Goal: Task Accomplishment & Management: Manage account settings

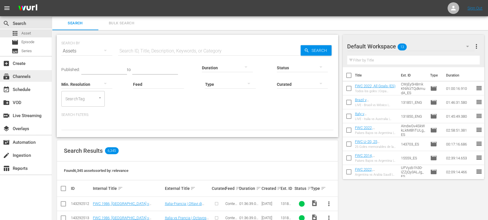
click at [29, 72] on div "subscriptions Channels" at bounding box center [26, 76] width 52 height 12
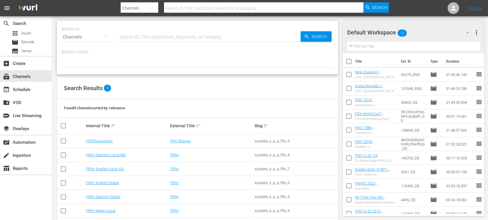
scroll to position [50, 0]
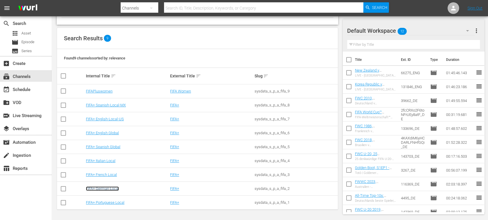
click at [116, 183] on link "FIFA+ German Local" at bounding box center [102, 188] width 33 height 4
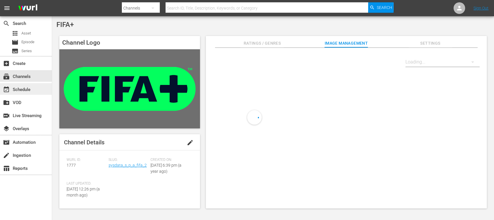
click at [36, 89] on div "event_available Schedule" at bounding box center [26, 89] width 52 height 12
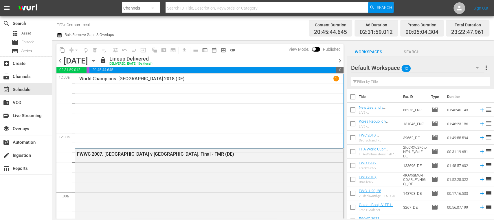
click at [341, 60] on span "chevron_right" at bounding box center [339, 60] width 7 height 7
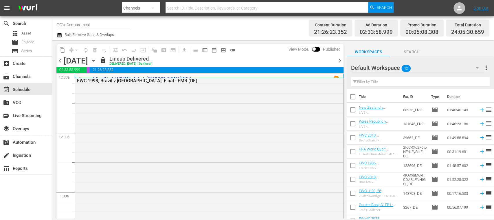
click at [341, 60] on span "chevron_right" at bounding box center [339, 60] width 7 height 7
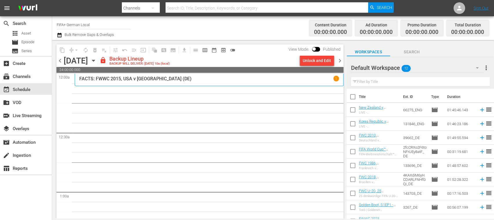
click at [314, 62] on div "Unlock and Edit" at bounding box center [317, 60] width 28 height 10
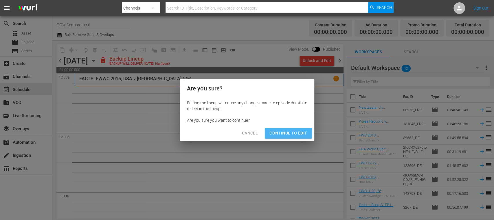
click at [298, 131] on span "Continue to Edit" at bounding box center [289, 132] width 38 height 7
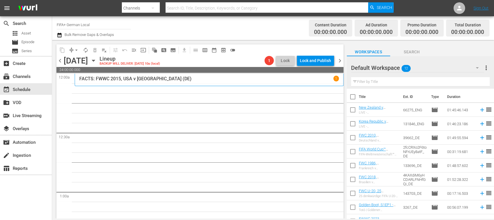
click at [352, 97] on input "checkbox" at bounding box center [353, 98] width 12 height 12
checkbox input "true"
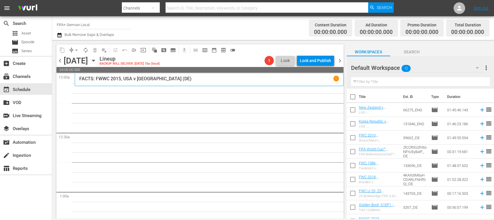
checkbox input "true"
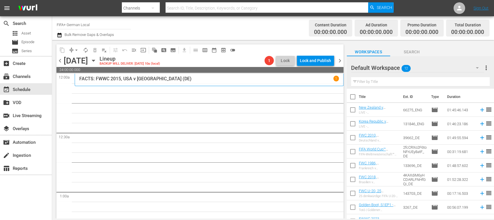
checkbox input "true"
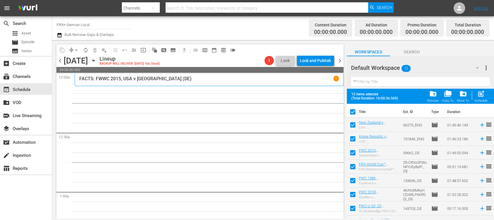
click at [353, 127] on input "checkbox" at bounding box center [353, 126] width 12 height 12
checkbox input "false"
click at [353, 138] on input "checkbox" at bounding box center [353, 140] width 12 height 12
checkbox input "false"
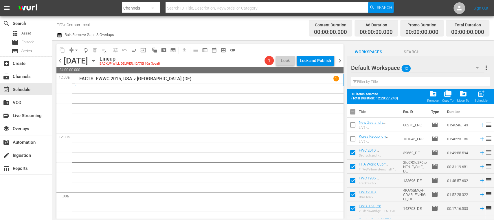
drag, startPoint x: 416, startPoint y: 150, endPoint x: 444, endPoint y: 67, distance: 87.9
click at [411, 67] on div "Default Workspace 12" at bounding box center [417, 68] width 133 height 16
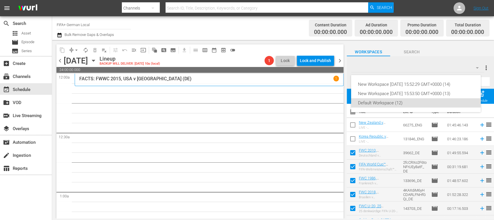
click at [411, 151] on div "New Workspace Fri Jul 04 2025 15:52:29 GMT+0000 (14) New Workspace Thu Apr 03 2…" at bounding box center [247, 110] width 494 height 220
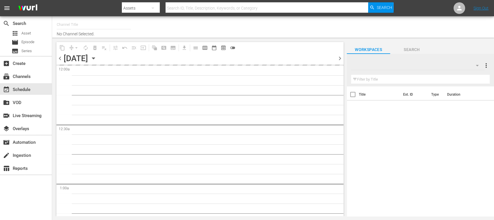
type input "FIFA+ [DEMOGRAPHIC_DATA] Local (1777)"
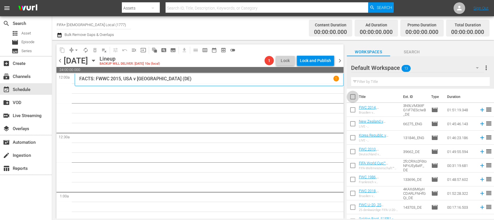
click at [355, 96] on input "checkbox" at bounding box center [353, 98] width 12 height 12
checkbox input "true"
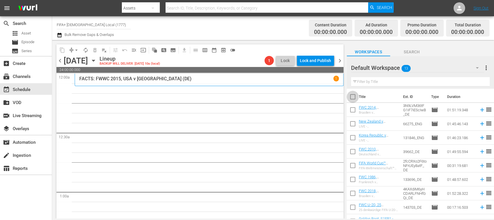
checkbox input "true"
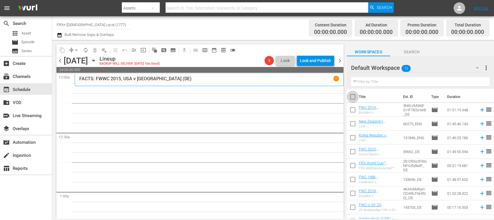
checkbox input "true"
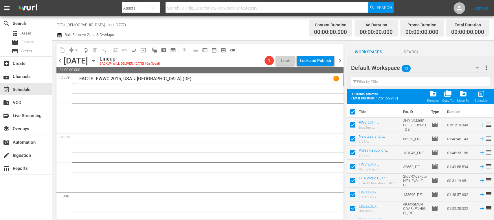
click at [354, 138] on input "checkbox" at bounding box center [353, 140] width 12 height 12
checkbox input "false"
click at [354, 151] on input "checkbox" at bounding box center [353, 154] width 12 height 12
checkbox input "false"
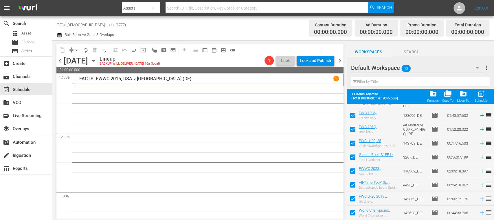
scroll to position [79, 0]
click at [482, 96] on span "post_add" at bounding box center [481, 94] width 8 height 8
checkbox input "false"
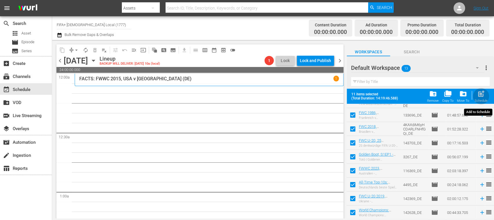
checkbox input "false"
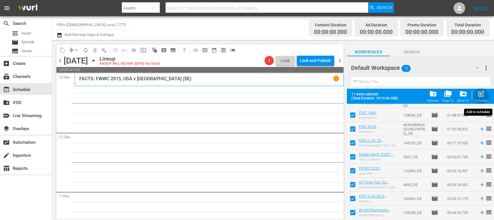
checkbox input "false"
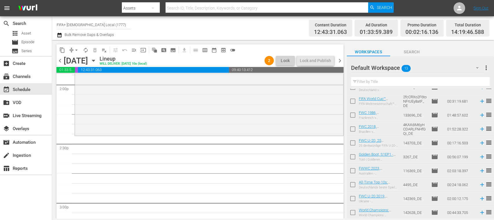
scroll to position [0, 0]
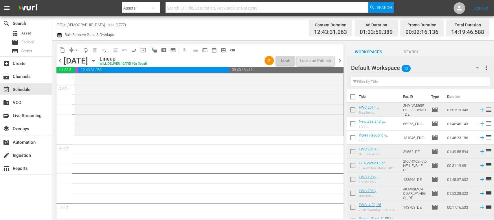
click at [353, 110] on input "checkbox" at bounding box center [353, 111] width 12 height 12
checkbox input "true"
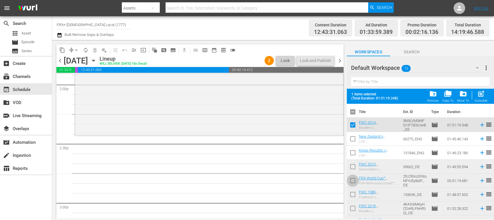
click at [353, 181] on input "checkbox" at bounding box center [353, 181] width 12 height 12
click at [352, 178] on input "checkbox" at bounding box center [353, 181] width 12 height 12
checkbox input "false"
click at [353, 125] on input "checkbox" at bounding box center [353, 126] width 12 height 12
checkbox input "false"
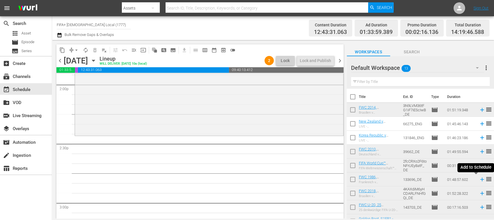
click at [479, 180] on icon at bounding box center [482, 179] width 6 height 6
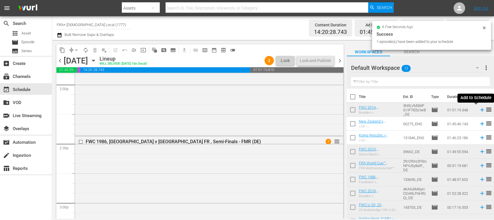
click at [479, 111] on icon at bounding box center [482, 110] width 6 height 6
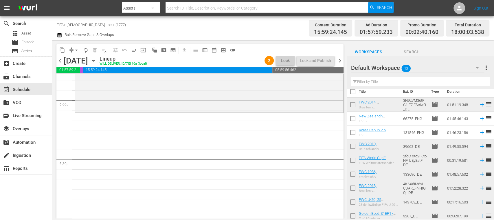
scroll to position [2, 0]
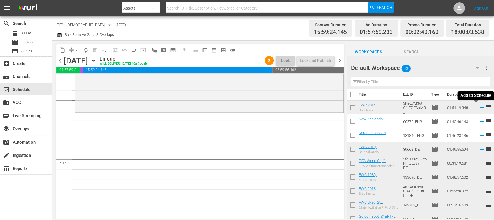
click at [480, 108] on icon at bounding box center [482, 108] width 4 height 4
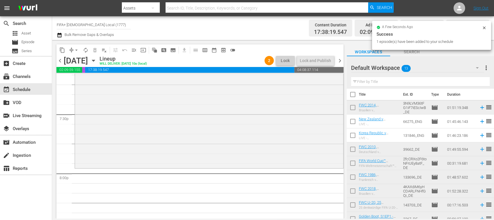
scroll to position [2297, 0]
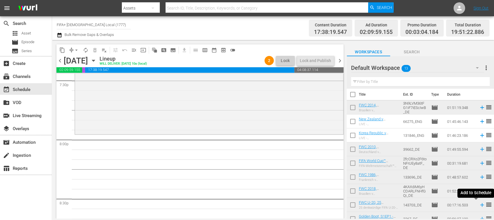
click at [479, 205] on icon at bounding box center [482, 205] width 6 height 6
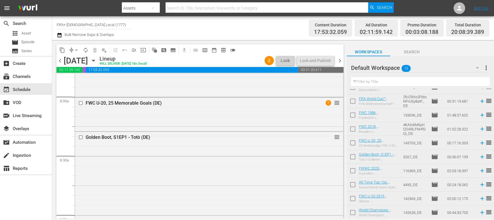
scroll to position [918, 0]
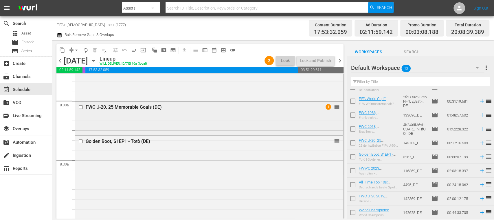
click at [82, 108] on input "checkbox" at bounding box center [81, 107] width 6 height 5
click at [96, 53] on span "delete_forever_outlined" at bounding box center [95, 50] width 6 height 6
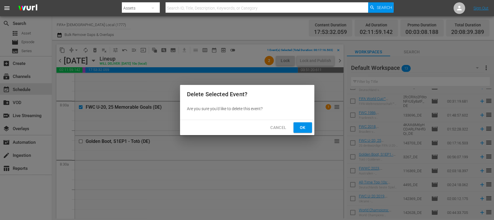
click at [301, 127] on span "Ok" at bounding box center [302, 127] width 9 height 7
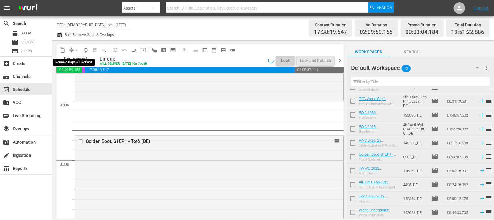
click at [77, 50] on span "arrow_drop_down" at bounding box center [77, 50] width 6 height 6
click at [92, 79] on li "Align to End of Previous Day" at bounding box center [76, 81] width 61 height 10
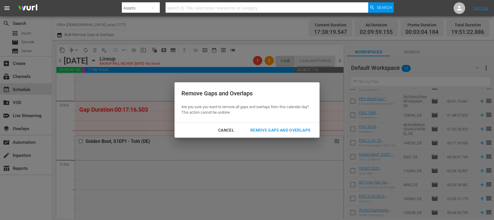
click at [273, 128] on div "Remove Gaps and Overlaps" at bounding box center [280, 130] width 69 height 7
click at [273, 129] on div "Remove Gaps and Overlaps" at bounding box center [280, 130] width 69 height 7
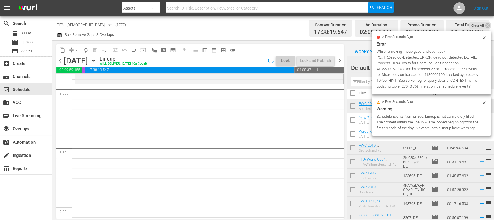
scroll to position [0, 0]
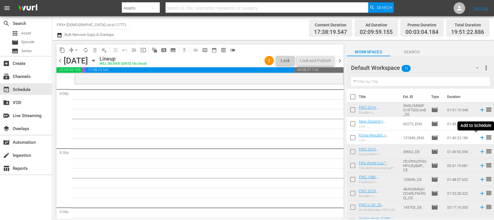
click at [480, 138] on icon at bounding box center [482, 138] width 4 height 4
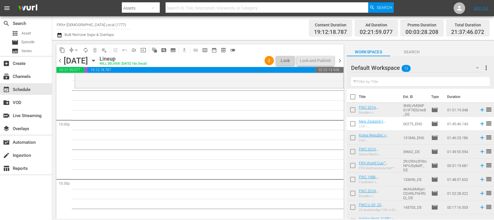
scroll to position [64, 0]
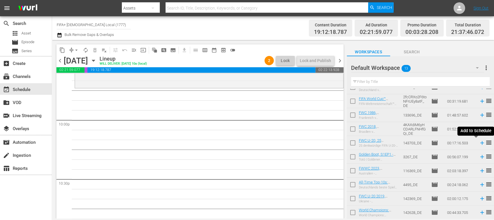
click at [479, 142] on icon at bounding box center [482, 143] width 6 height 6
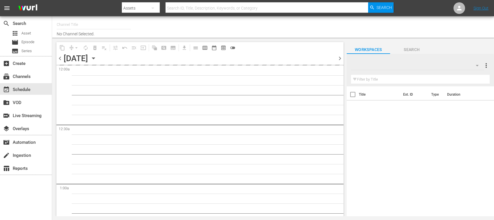
type input "FIFA+ German Local (1777)"
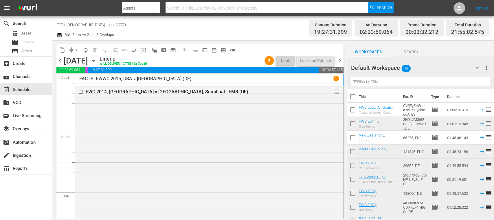
click at [480, 110] on icon at bounding box center [482, 110] width 4 height 4
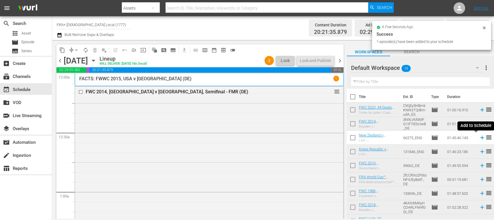
click at [480, 137] on icon at bounding box center [482, 138] width 4 height 4
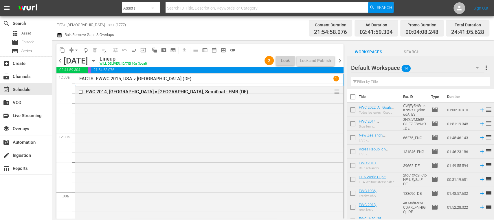
click at [341, 57] on span "chevron_right" at bounding box center [339, 60] width 7 height 7
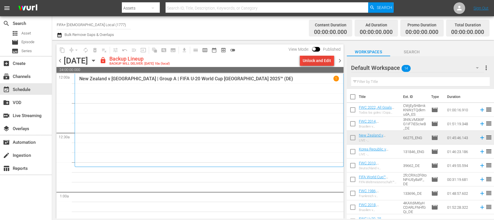
click at [323, 61] on div "Unlock and Edit" at bounding box center [317, 60] width 28 height 10
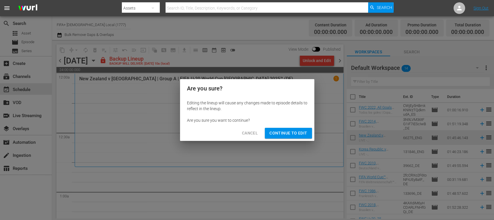
click at [300, 131] on span "Continue to Edit" at bounding box center [289, 132] width 38 height 7
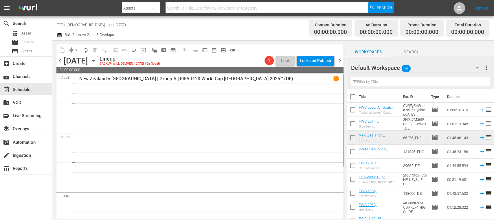
click at [60, 60] on span "chevron_left" at bounding box center [59, 60] width 7 height 7
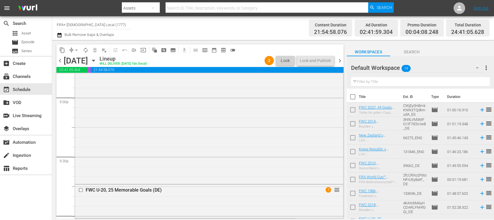
scroll to position [2560, 0]
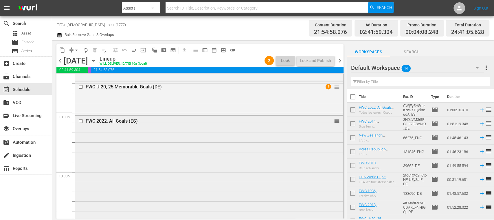
click at [82, 120] on input "checkbox" at bounding box center [81, 120] width 6 height 5
click at [94, 49] on span "delete_forever_outlined" at bounding box center [95, 50] width 6 height 6
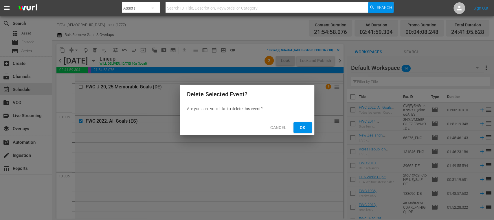
click at [306, 127] on span "Ok" at bounding box center [302, 127] width 9 height 7
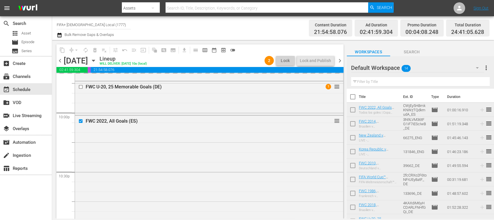
click at [353, 109] on input "checkbox" at bounding box center [353, 111] width 12 height 12
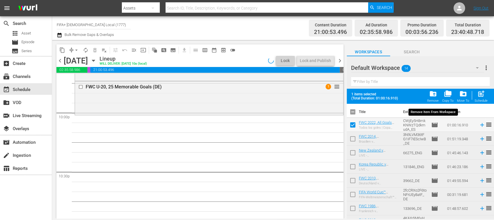
click at [435, 93] on span "folder_delete" at bounding box center [433, 94] width 8 height 8
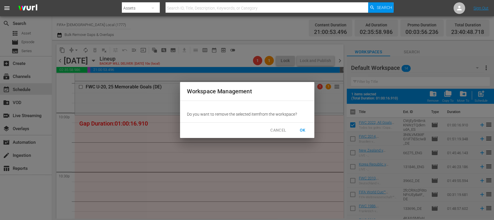
click at [302, 131] on span "OK" at bounding box center [302, 130] width 9 height 7
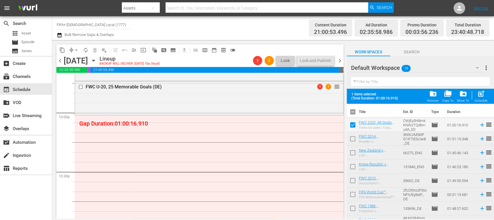
checkbox input "false"
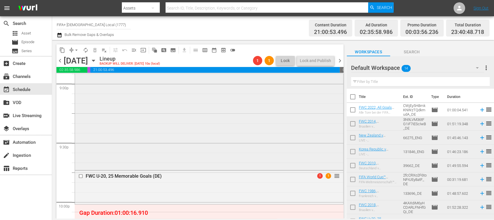
scroll to position [2574, 0]
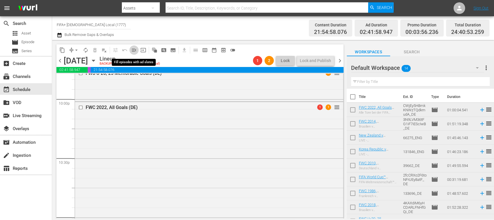
click at [135, 49] on span "menu_open" at bounding box center [134, 50] width 6 height 6
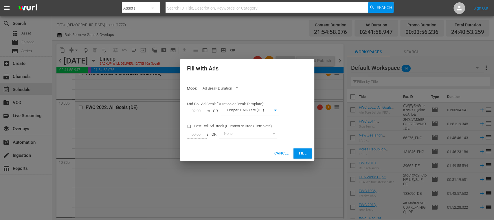
click at [305, 151] on span "Fill" at bounding box center [302, 153] width 9 height 7
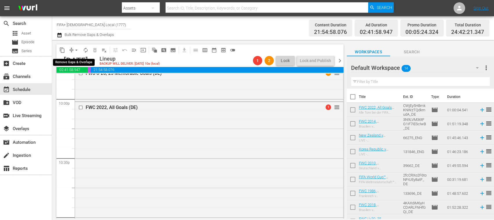
click at [76, 49] on span "arrow_drop_down" at bounding box center [77, 50] width 6 height 6
click at [91, 78] on li "Align to End of Previous Day" at bounding box center [76, 81] width 61 height 10
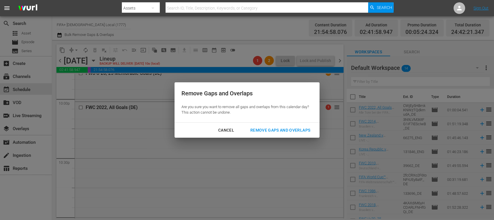
click at [279, 126] on button "Remove Gaps and Overlaps" at bounding box center [281, 130] width 74 height 11
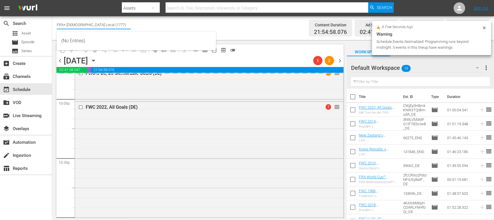
click at [112, 26] on input "FIFA+ [DEMOGRAPHIC_DATA] Local (1777)" at bounding box center [94, 25] width 74 height 14
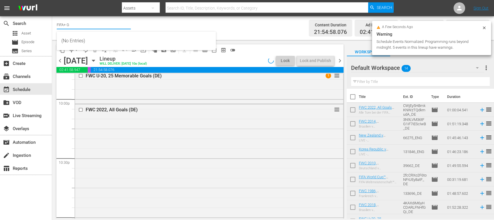
scroll to position [2593, 0]
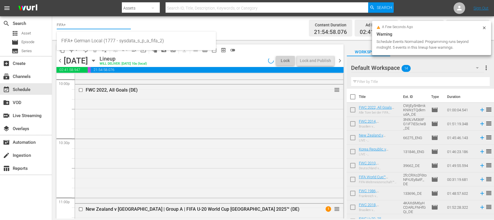
type input "FIFA+"
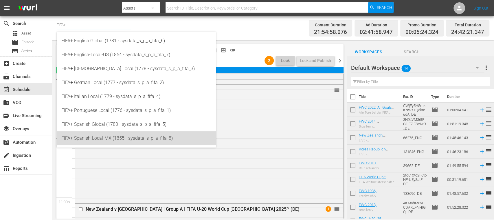
click at [118, 133] on div "FIFA+ Spanish-Local-MX (1855 - sysdata_s_p_a_fifa_8)" at bounding box center [136, 138] width 150 height 14
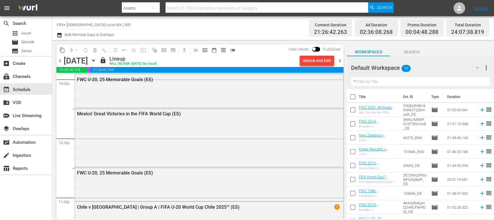
click at [318, 62] on div "Unlock and Edit" at bounding box center [317, 60] width 28 height 10
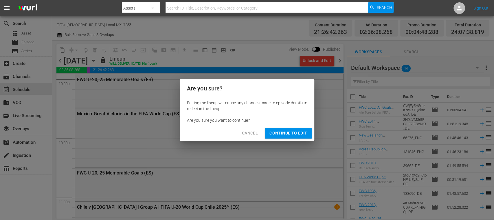
drag, startPoint x: 305, startPoint y: 131, endPoint x: 143, endPoint y: 78, distance: 170.3
click at [304, 131] on span "Continue to Edit" at bounding box center [289, 132] width 38 height 7
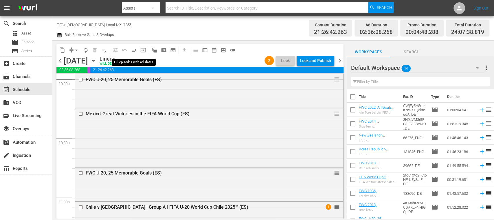
click at [134, 53] on button "menu_open" at bounding box center [133, 49] width 9 height 9
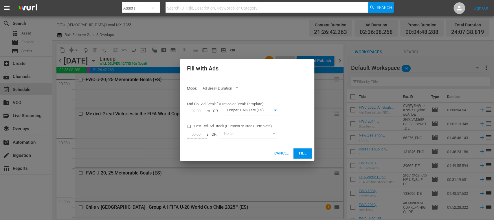
click at [304, 152] on span "Fill" at bounding box center [302, 153] width 9 height 7
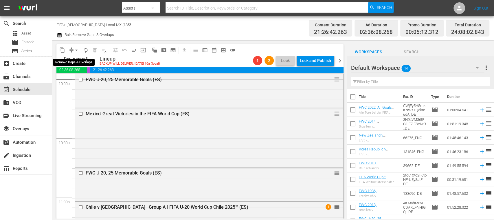
click at [76, 52] on span "arrow_drop_down" at bounding box center [77, 50] width 6 height 6
click at [90, 82] on li "Align to End of Previous Day" at bounding box center [76, 81] width 61 height 10
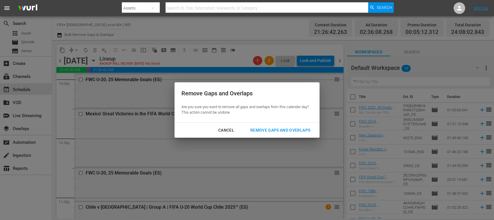
click at [270, 130] on div "Remove Gaps and Overlaps" at bounding box center [280, 130] width 69 height 7
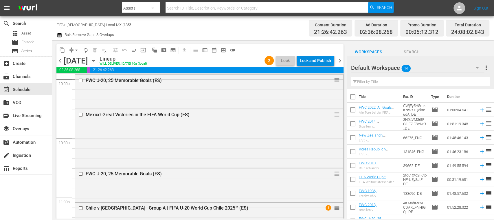
click at [327, 60] on div "Lock and Publish" at bounding box center [315, 60] width 31 height 10
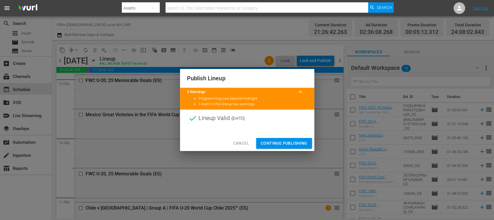
click at [300, 142] on span "Continue Publishing" at bounding box center [284, 143] width 47 height 7
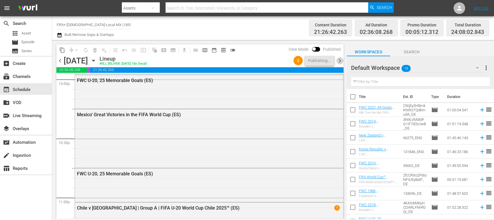
click at [339, 57] on span "chevron_right" at bounding box center [339, 60] width 7 height 7
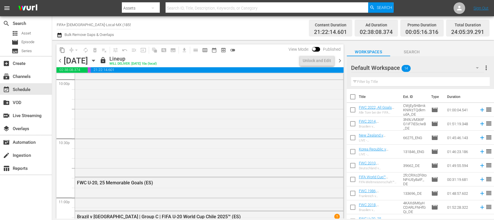
scroll to position [2485, 0]
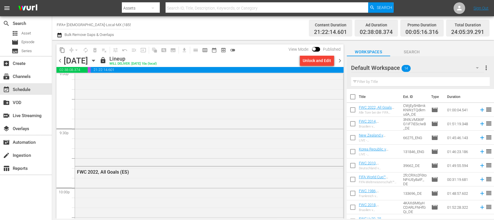
click at [318, 60] on div "Unlock and Edit" at bounding box center [317, 60] width 28 height 10
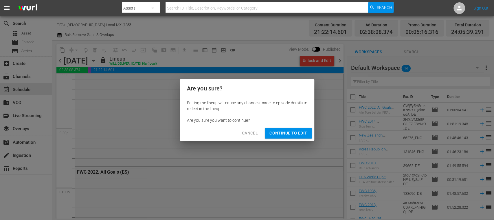
click at [295, 133] on span "Continue to Edit" at bounding box center [289, 132] width 38 height 7
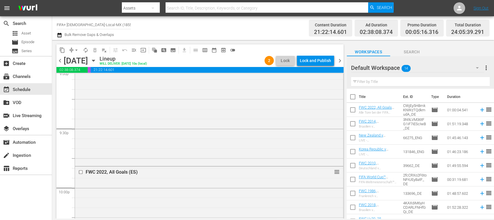
click at [131, 49] on span "menu_open" at bounding box center [134, 50] width 6 height 6
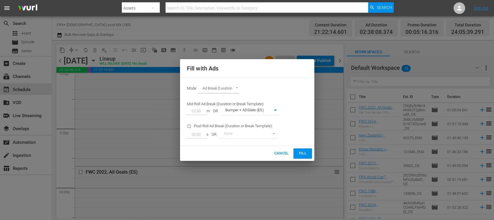
click at [306, 152] on span "Fill" at bounding box center [302, 153] width 9 height 7
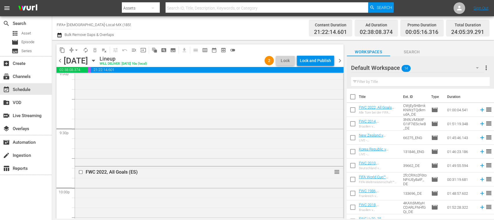
click at [78, 49] on span "arrow_drop_down" at bounding box center [77, 50] width 6 height 6
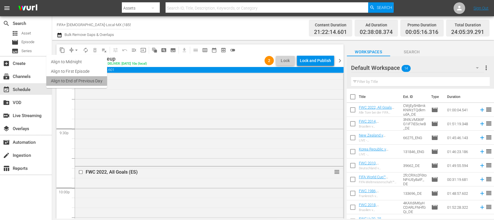
click at [86, 77] on li "Align to End of Previous Day" at bounding box center [76, 81] width 61 height 10
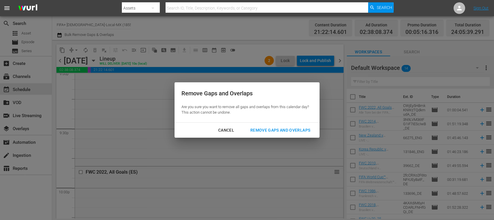
click at [298, 132] on div "Remove Gaps and Overlaps" at bounding box center [280, 130] width 69 height 7
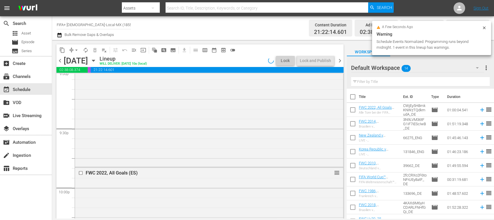
scroll to position [2475, 0]
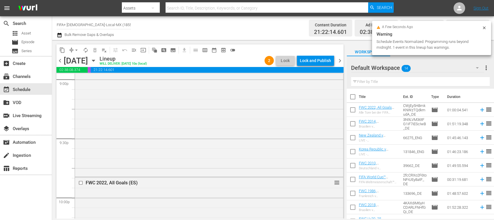
click at [322, 62] on div "Lock and Publish" at bounding box center [315, 60] width 31 height 10
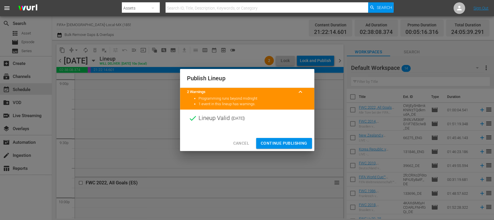
click at [291, 141] on span "Continue Publishing" at bounding box center [284, 143] width 47 height 7
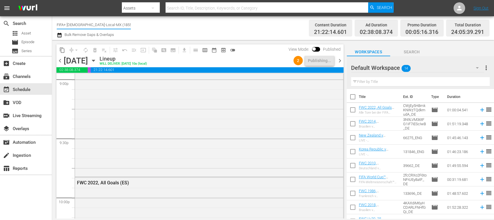
drag, startPoint x: 117, startPoint y: 26, endPoint x: 128, endPoint y: 25, distance: 11.3
click at [128, 25] on input "FIFA+ Spanish-Local-MX (1855)" at bounding box center [94, 25] width 74 height 14
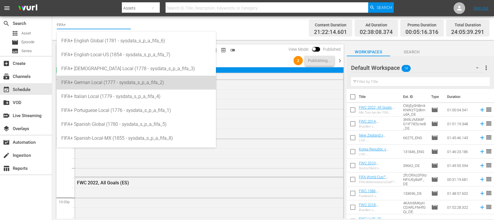
click at [108, 82] on div "FIFA+ German Local (1777 - sysdata_s_p_a_fifa_2)" at bounding box center [136, 83] width 150 height 14
type input "FIFA+ German Local (1777 - sysdata_s_p_a_fifa_2)"
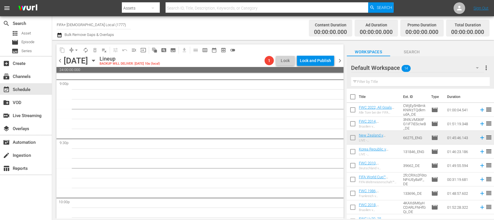
scroll to position [2583, 0]
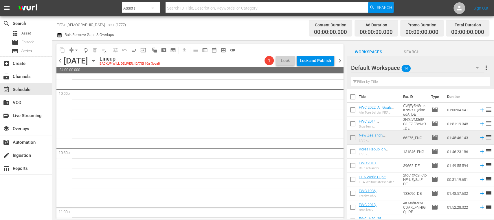
click at [61, 61] on span "chevron_left" at bounding box center [59, 60] width 7 height 7
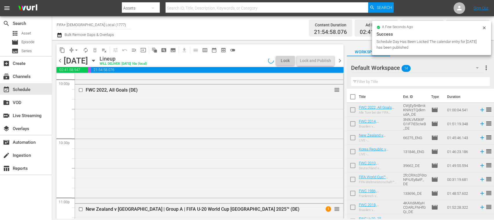
scroll to position [2495, 0]
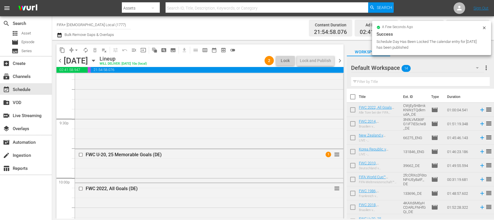
click at [341, 61] on span "chevron_right" at bounding box center [339, 60] width 7 height 7
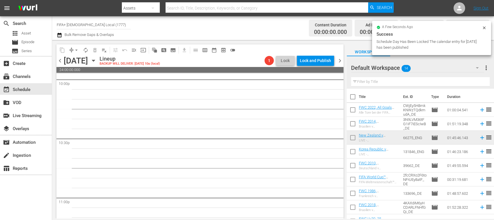
scroll to position [2583, 0]
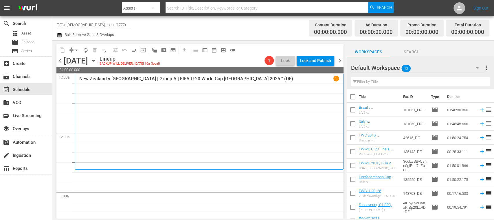
click at [59, 62] on span "chevron_left" at bounding box center [59, 60] width 7 height 7
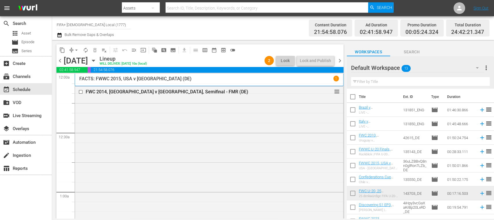
click at [341, 61] on span "chevron_right" at bounding box center [339, 60] width 7 height 7
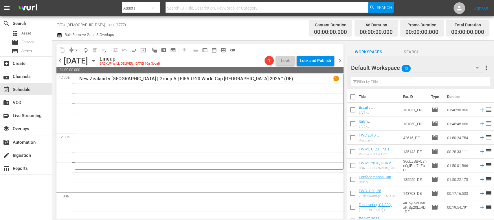
click at [354, 96] on input "checkbox" at bounding box center [353, 98] width 12 height 12
checkbox input "true"
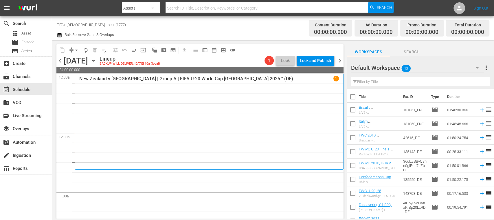
checkbox input "true"
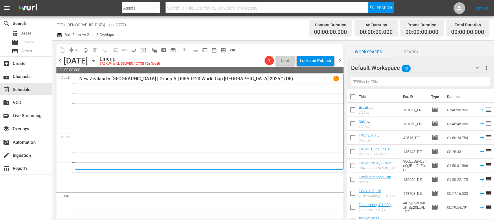
checkbox input "true"
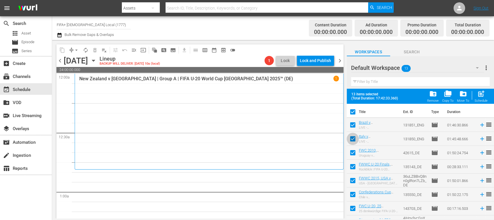
click at [353, 138] on input "checkbox" at bounding box center [353, 140] width 12 height 12
checkbox input "false"
click at [354, 124] on input "checkbox" at bounding box center [353, 126] width 12 height 12
checkbox input "false"
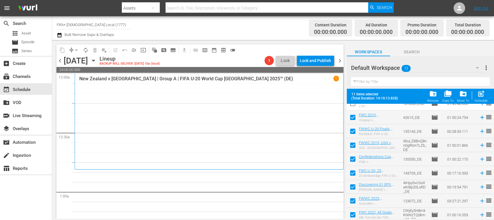
scroll to position [21, 0]
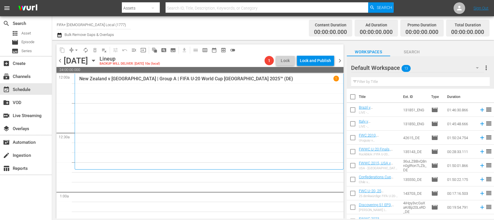
click at [353, 95] on input "checkbox" at bounding box center [353, 98] width 12 height 12
checkbox input "true"
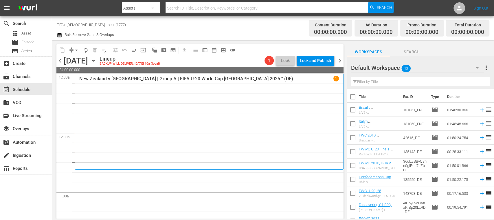
checkbox input "true"
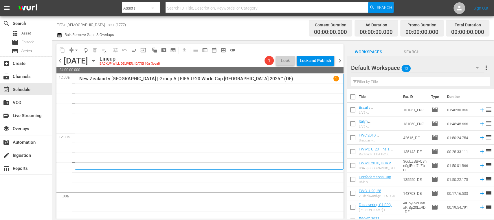
checkbox input "true"
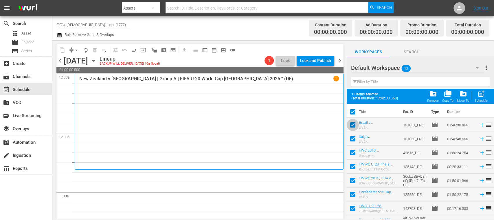
click at [352, 127] on input "checkbox" at bounding box center [353, 126] width 12 height 12
checkbox input "false"
click at [355, 139] on input "checkbox" at bounding box center [353, 140] width 12 height 12
checkbox input "false"
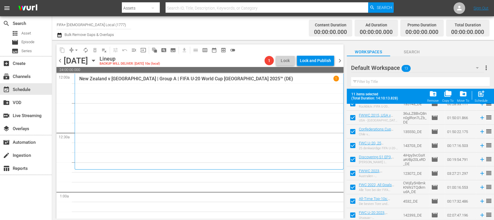
scroll to position [79, 0]
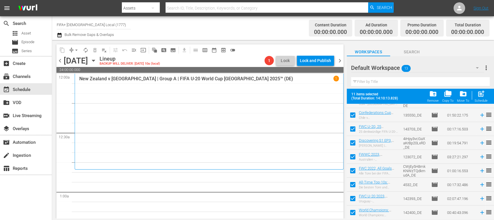
click at [482, 96] on span "post_add" at bounding box center [481, 94] width 8 height 8
checkbox input "false"
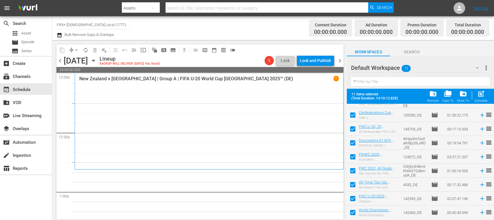
checkbox input "false"
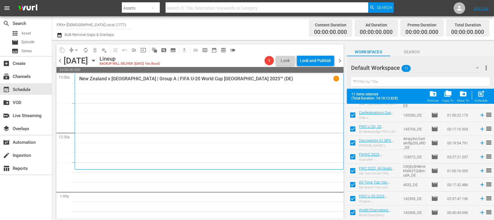
checkbox input "false"
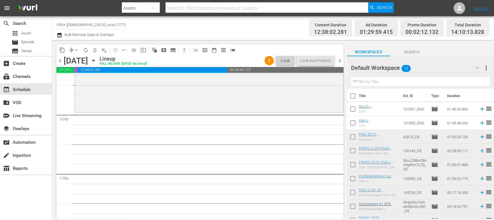
scroll to position [0, 0]
click at [353, 165] on input "checkbox" at bounding box center [353, 166] width 12 height 12
checkbox input "true"
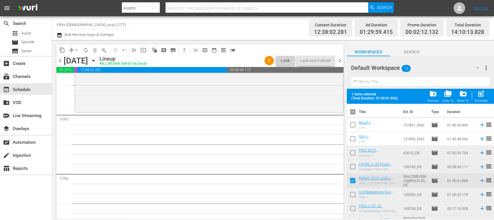
click at [353, 193] on input "checkbox" at bounding box center [353, 195] width 12 height 12
checkbox input "true"
click at [354, 166] on input "checkbox" at bounding box center [353, 168] width 12 height 12
checkbox input "true"
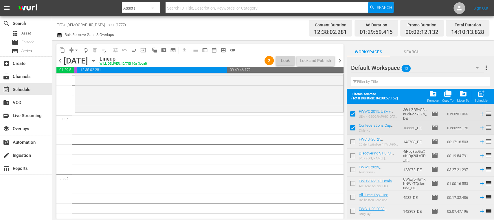
scroll to position [65, 0]
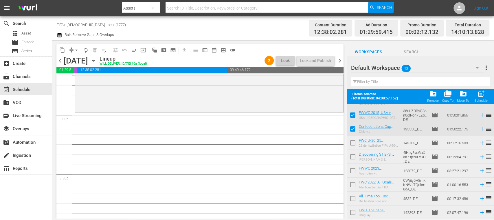
click at [352, 184] on input "checkbox" at bounding box center [353, 186] width 12 height 12
checkbox input "true"
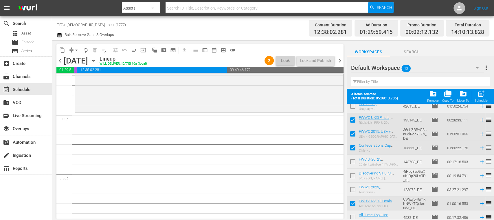
scroll to position [47, 0]
click at [354, 119] on input "checkbox" at bounding box center [353, 121] width 12 height 12
checkbox input "false"
click at [353, 161] on input "checkbox" at bounding box center [353, 162] width 12 height 12
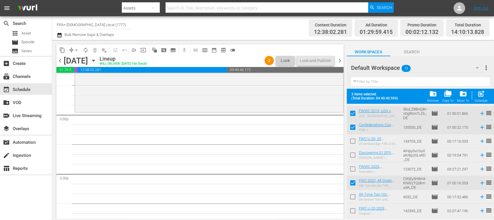
scroll to position [79, 0]
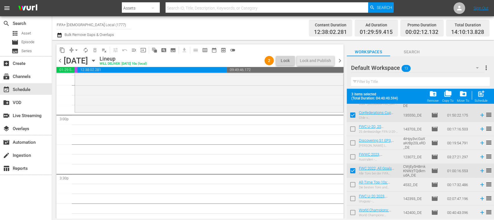
click at [355, 129] on input "checkbox" at bounding box center [353, 130] width 12 height 12
checkbox input "true"
click at [354, 210] on input "checkbox" at bounding box center [353, 213] width 12 height 12
checkbox input "true"
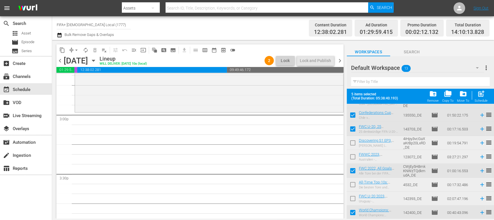
click at [353, 171] on input "checkbox" at bounding box center [353, 172] width 12 height 12
checkbox input "false"
click at [352, 186] on input "checkbox" at bounding box center [353, 186] width 12 height 12
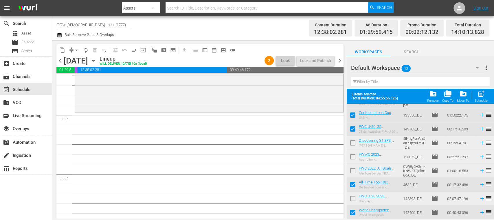
click at [352, 186] on input "checkbox" at bounding box center [353, 186] width 12 height 12
checkbox input "false"
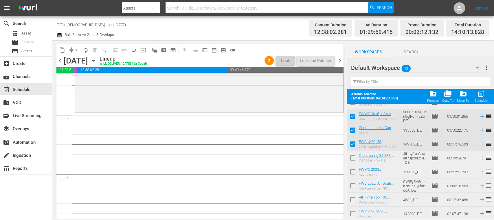
click at [353, 156] on input "checkbox" at bounding box center [353, 159] width 12 height 12
checkbox input "false"
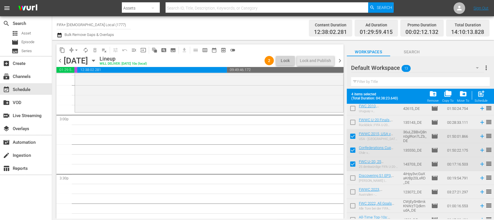
scroll to position [28, 0]
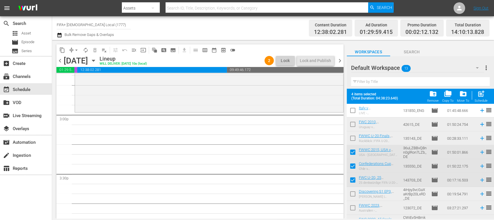
click at [353, 139] on input "checkbox" at bounding box center [353, 139] width 12 height 12
checkbox input "true"
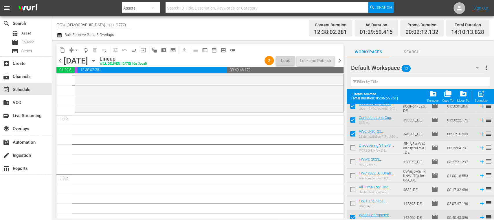
scroll to position [79, 0]
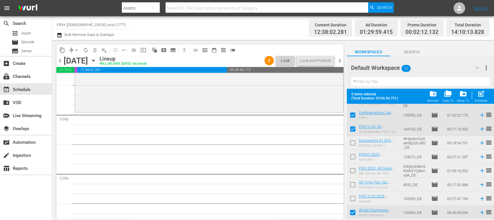
click at [353, 129] on input "checkbox" at bounding box center [353, 130] width 12 height 12
checkbox input "false"
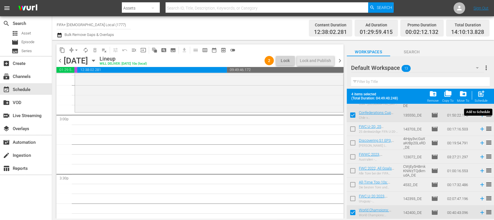
click at [482, 96] on span "post_add" at bounding box center [481, 94] width 8 height 8
checkbox input "false"
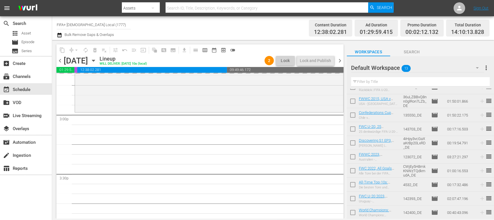
scroll to position [64, 0]
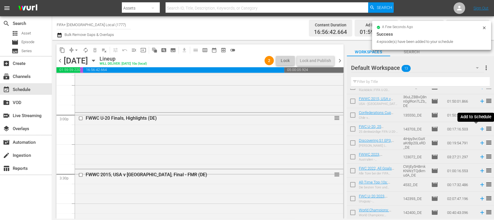
click at [479, 129] on icon at bounding box center [482, 129] width 6 height 6
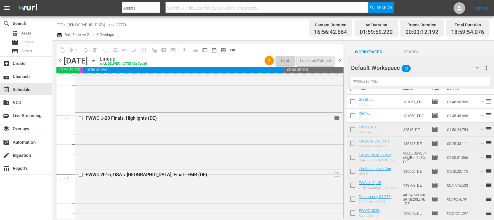
scroll to position [0, 0]
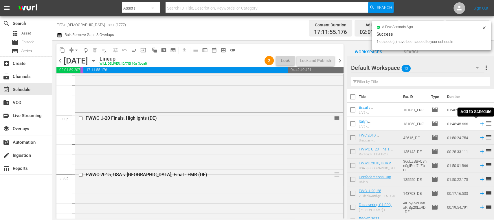
click at [480, 124] on icon at bounding box center [482, 124] width 4 height 4
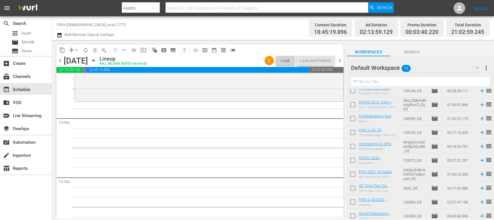
scroll to position [64, 0]
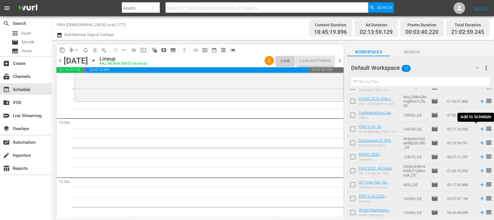
click at [479, 129] on icon at bounding box center [482, 129] width 6 height 6
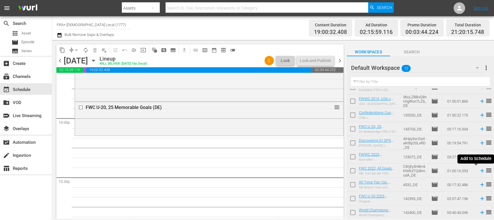
click at [480, 170] on icon at bounding box center [482, 171] width 4 height 4
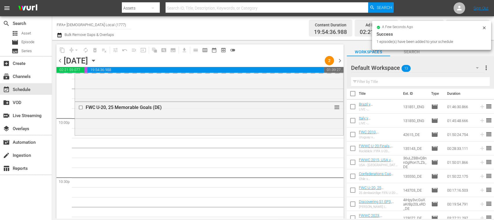
scroll to position [0, 0]
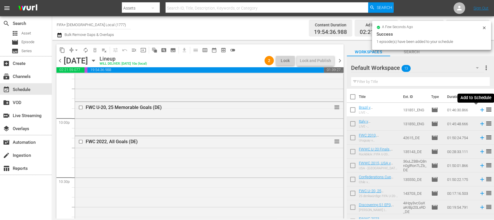
click at [479, 109] on icon at bounding box center [482, 110] width 6 height 6
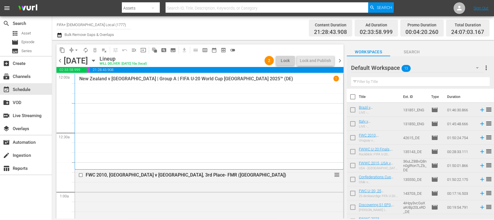
click at [62, 63] on span "chevron_left" at bounding box center [59, 60] width 7 height 7
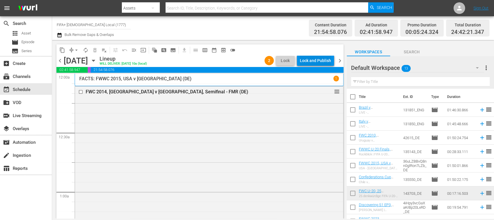
click at [321, 61] on div "Lock and Publish" at bounding box center [315, 60] width 31 height 10
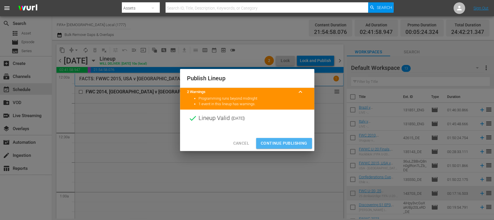
click at [299, 141] on span "Continue Publishing" at bounding box center [284, 143] width 47 height 7
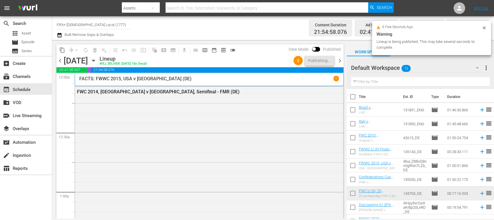
click at [341, 60] on span "chevron_right" at bounding box center [339, 60] width 7 height 7
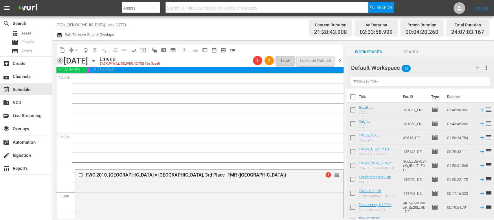
click at [59, 59] on span "chevron_left" at bounding box center [59, 60] width 7 height 7
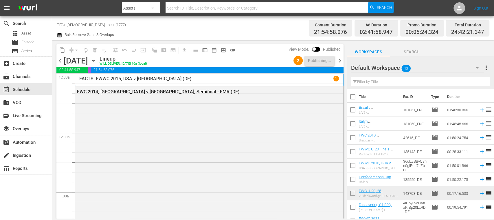
click at [339, 60] on span "chevron_right" at bounding box center [339, 60] width 7 height 7
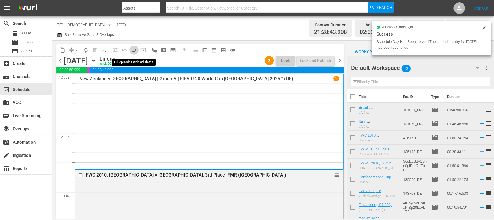
click at [134, 50] on span "menu_open" at bounding box center [134, 50] width 6 height 6
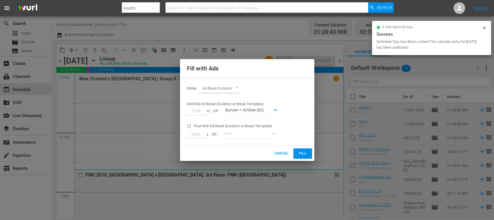
click at [299, 151] on span "Fill" at bounding box center [302, 153] width 9 height 7
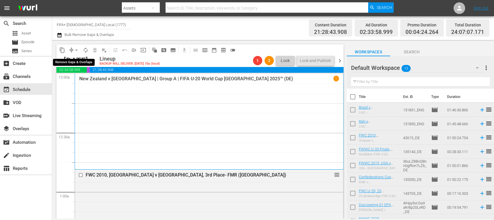
click at [76, 49] on span "arrow_drop_down" at bounding box center [77, 50] width 6 height 6
click at [92, 83] on li "Align to End of Previous Day" at bounding box center [76, 81] width 61 height 10
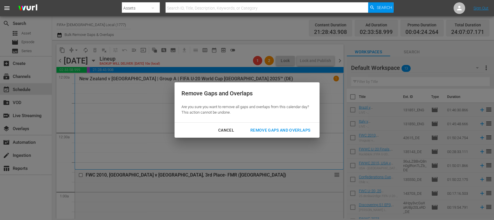
click at [291, 129] on div "Remove Gaps and Overlaps" at bounding box center [280, 130] width 69 height 7
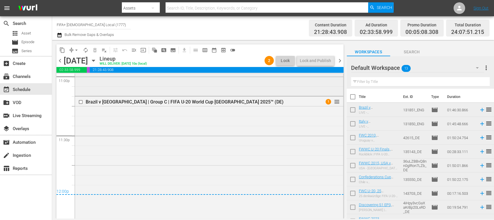
scroll to position [2611, 0]
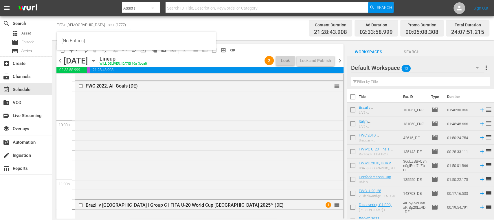
drag, startPoint x: 103, startPoint y: 24, endPoint x: 125, endPoint y: 24, distance: 22.6
click at [125, 24] on input "FIFA+ German Local (1777)" at bounding box center [94, 25] width 74 height 14
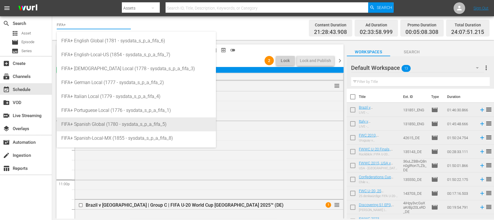
click at [107, 123] on div "FIFA+ Spanish Global (1780 - sysdata_s_p_a_fifa_5)" at bounding box center [136, 124] width 150 height 14
type input "FIFA+ Spanish Global (1780 - sysdata_s_p_a_fifa_5)"
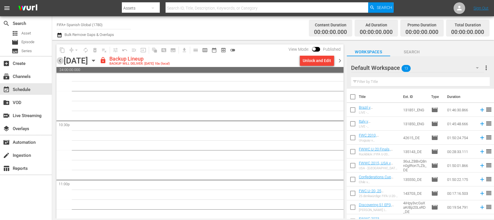
click at [60, 61] on span "chevron_left" at bounding box center [59, 60] width 7 height 7
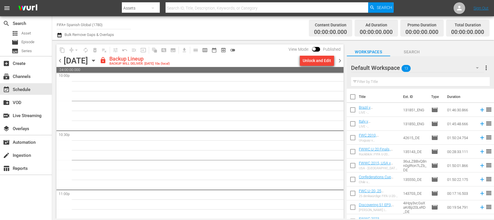
click at [320, 62] on div "Unlock and Edit" at bounding box center [317, 60] width 28 height 10
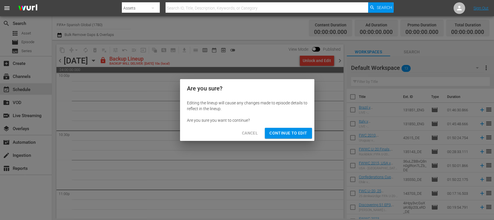
click at [303, 132] on span "Continue to Edit" at bounding box center [289, 132] width 38 height 7
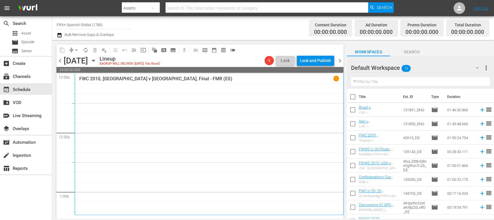
scroll to position [103, 0]
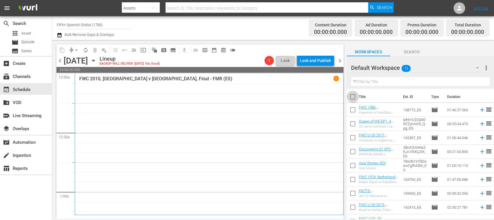
click at [353, 95] on input "checkbox" at bounding box center [353, 98] width 12 height 12
checkbox input "true"
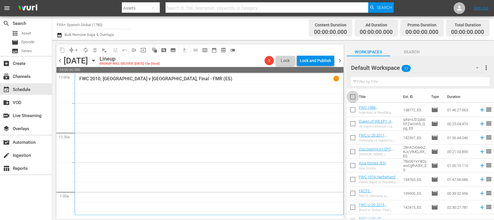
checkbox input "true"
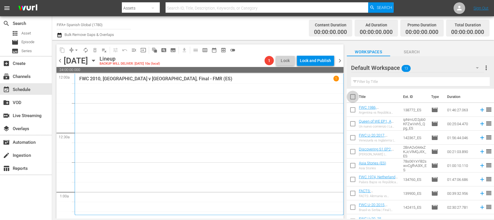
checkbox input "true"
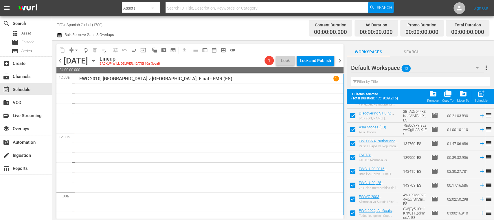
scroll to position [79, 0]
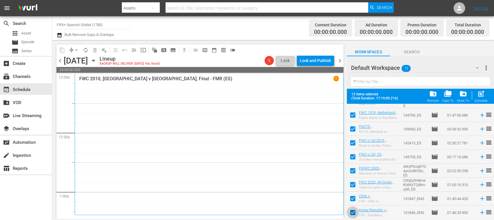
click at [352, 211] on input "checkbox" at bounding box center [353, 213] width 12 height 12
checkbox input "false"
click at [354, 198] on input "checkbox" at bounding box center [353, 199] width 12 height 12
checkbox input "false"
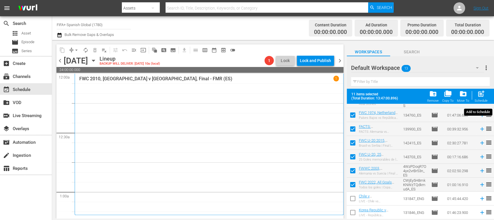
click at [482, 96] on span "post_add" at bounding box center [481, 94] width 8 height 8
checkbox input "false"
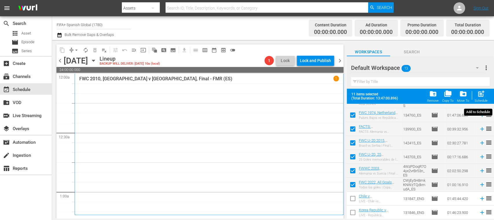
checkbox input "false"
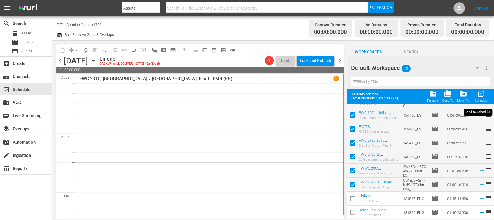
checkbox input "false"
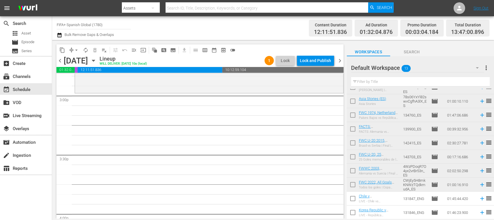
scroll to position [0, 0]
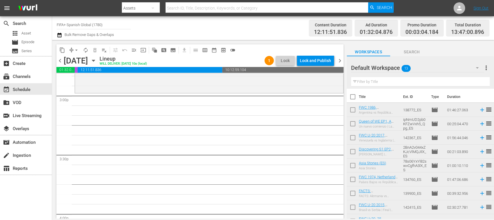
click at [352, 109] on input "checkbox" at bounding box center [353, 111] width 12 height 12
checkbox input "true"
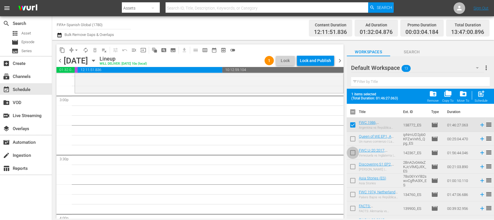
click at [352, 152] on input "checkbox" at bounding box center [353, 154] width 12 height 12
checkbox input "true"
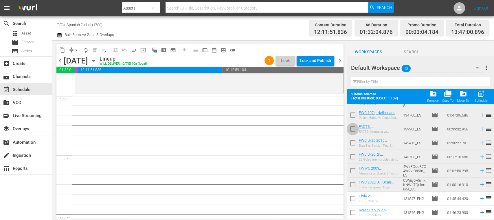
click at [350, 129] on input "checkbox" at bounding box center [353, 130] width 12 height 12
checkbox input "true"
click at [354, 141] on input "checkbox" at bounding box center [353, 144] width 12 height 12
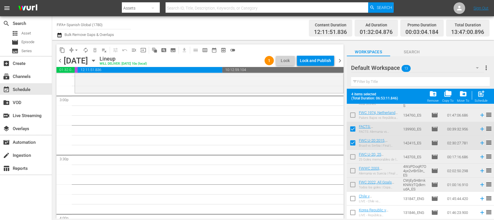
click at [354, 141] on input "checkbox" at bounding box center [353, 144] width 12 height 12
checkbox input "false"
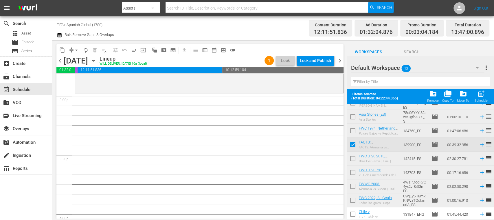
scroll to position [61, 0]
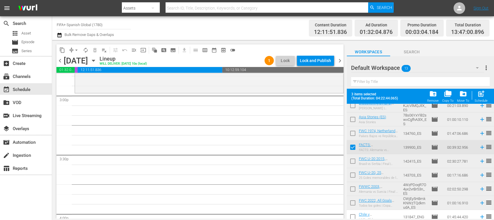
click at [354, 147] on input "checkbox" at bounding box center [353, 148] width 12 height 12
checkbox input "false"
click at [353, 160] on input "checkbox" at bounding box center [353, 162] width 12 height 12
checkbox input "true"
click at [353, 145] on input "checkbox" at bounding box center [353, 148] width 12 height 12
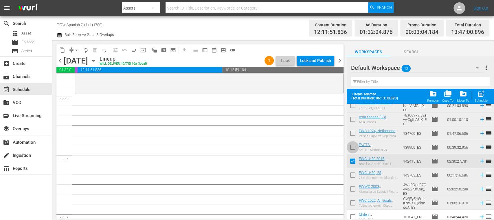
checkbox input "true"
click at [353, 159] on input "checkbox" at bounding box center [353, 162] width 12 height 12
checkbox input "false"
click at [352, 120] on input "checkbox" at bounding box center [353, 120] width 12 height 12
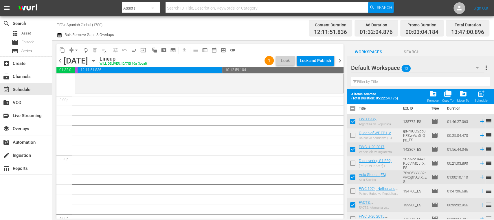
scroll to position [0, 0]
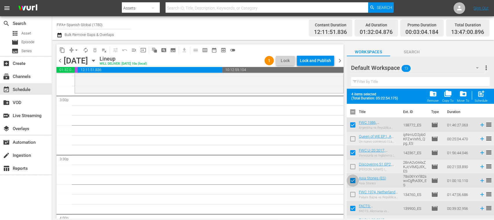
click at [354, 177] on input "checkbox" at bounding box center [353, 181] width 12 height 12
checkbox input "false"
click at [353, 207] on input "checkbox" at bounding box center [353, 209] width 12 height 12
checkbox input "false"
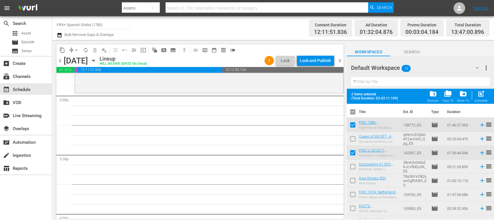
click at [354, 181] on input "checkbox" at bounding box center [353, 181] width 12 height 12
checkbox input "true"
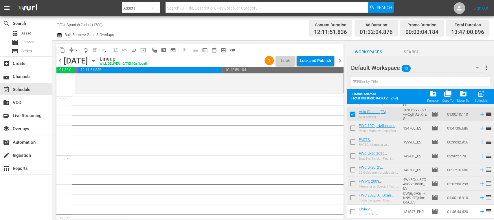
scroll to position [75, 0]
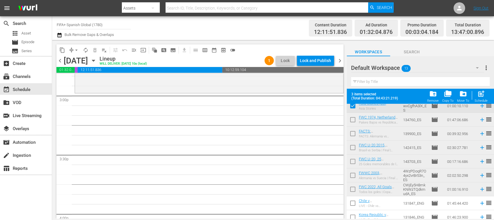
click at [354, 160] on input "checkbox" at bounding box center [353, 162] width 12 height 12
checkbox input "true"
click at [484, 96] on span "post_add" at bounding box center [481, 94] width 8 height 8
checkbox input "false"
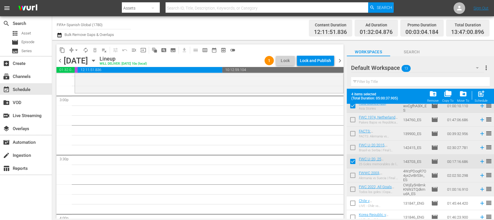
checkbox input "false"
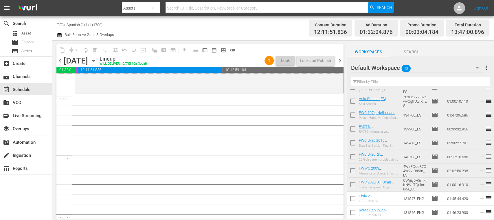
scroll to position [64, 0]
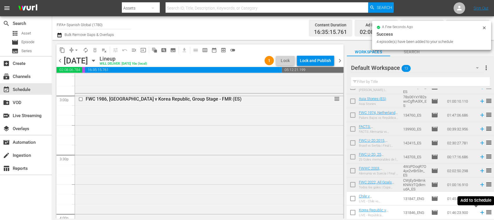
click at [479, 213] on icon at bounding box center [482, 212] width 6 height 6
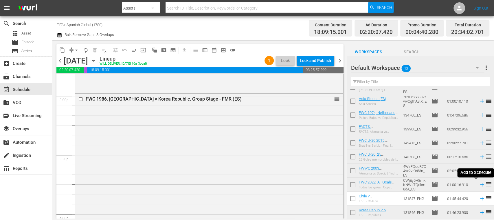
click at [480, 185] on icon at bounding box center [482, 185] width 4 height 4
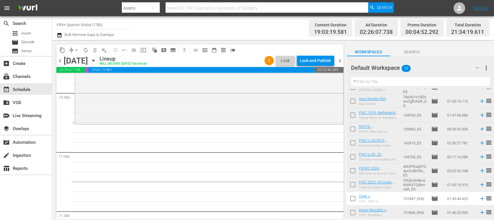
scroll to position [2668, 0]
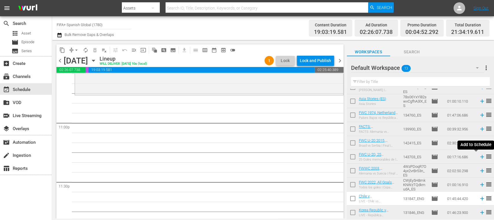
click at [479, 157] on icon at bounding box center [482, 156] width 6 height 6
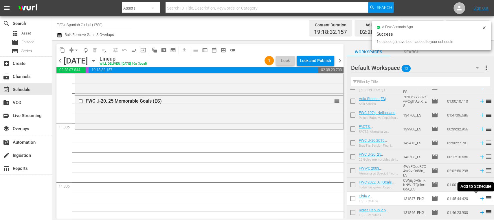
click at [480, 199] on icon at bounding box center [482, 199] width 4 height 4
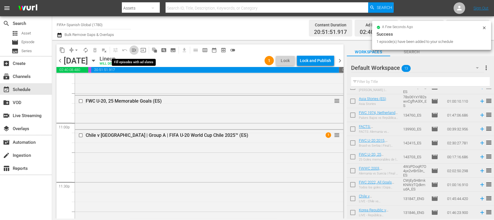
click at [134, 50] on span "menu_open" at bounding box center [134, 50] width 6 height 6
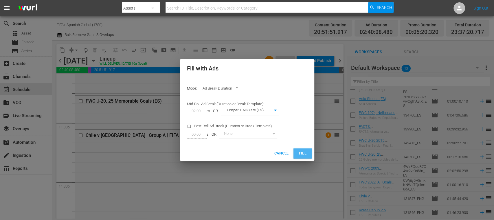
click at [304, 151] on span "Fill" at bounding box center [302, 153] width 9 height 7
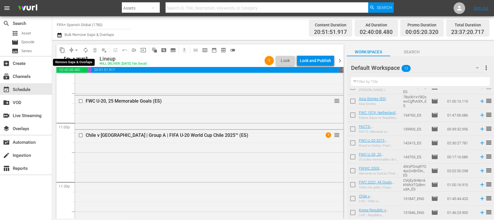
click at [75, 49] on span "arrow_drop_down" at bounding box center [77, 50] width 6 height 6
click at [96, 83] on li "Align to End of Previous Day" at bounding box center [76, 81] width 61 height 10
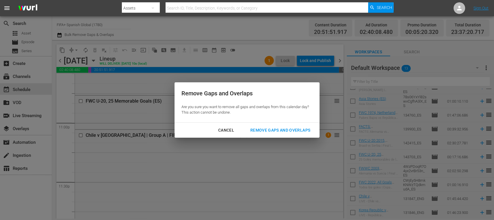
click at [271, 129] on div "Remove Gaps and Overlaps" at bounding box center [280, 130] width 69 height 7
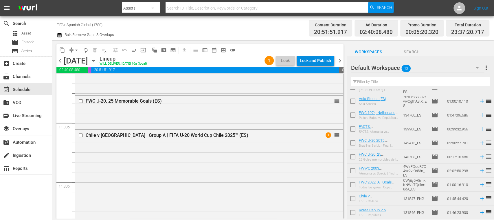
click at [326, 59] on div "Lock and Publish" at bounding box center [315, 60] width 31 height 10
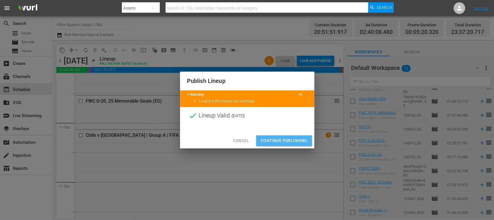
click at [288, 140] on span "Continue Publishing" at bounding box center [284, 140] width 47 height 7
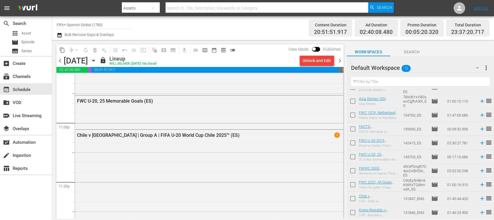
click at [340, 60] on span "chevron_right" at bounding box center [339, 60] width 7 height 7
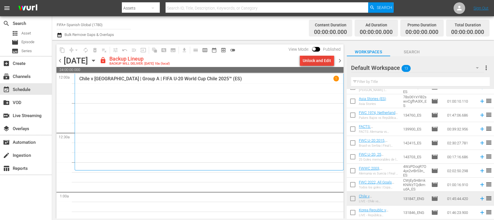
click at [332, 60] on button "Unlock and Edit" at bounding box center [317, 60] width 34 height 10
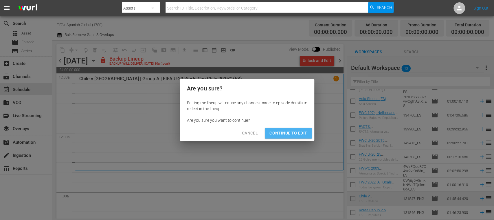
click at [301, 129] on button "Continue to Edit" at bounding box center [288, 133] width 47 height 11
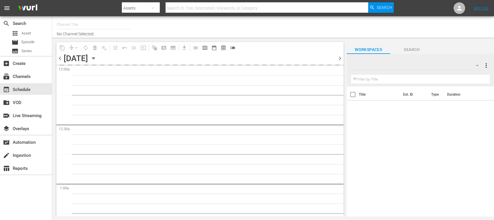
type input "FIFA+ Spanish Global (1780)"
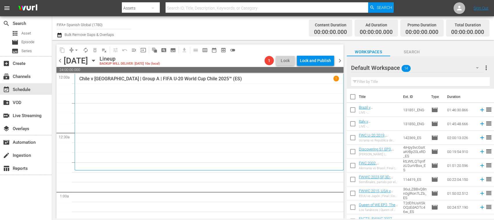
click at [354, 96] on input "checkbox" at bounding box center [353, 98] width 12 height 12
checkbox input "true"
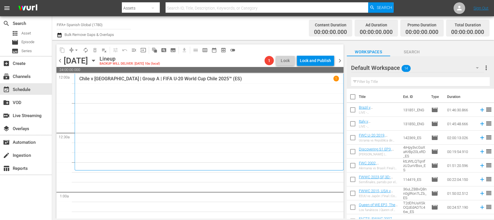
checkbox input "true"
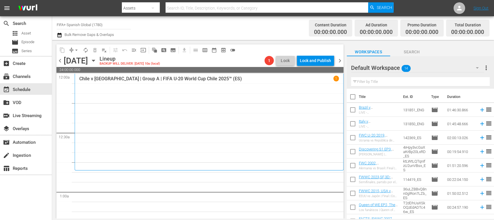
checkbox input "true"
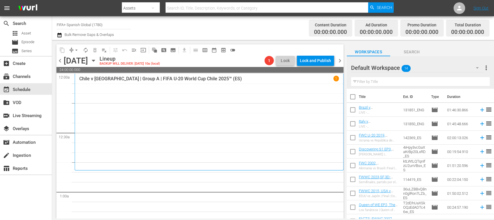
checkbox input "true"
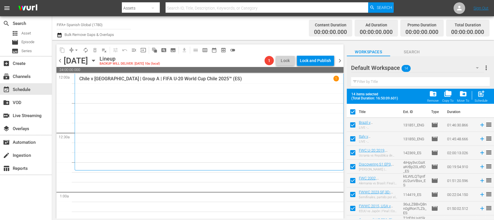
click at [353, 126] on input "checkbox" at bounding box center [353, 126] width 12 height 12
checkbox input "false"
click at [354, 137] on input "checkbox" at bounding box center [353, 140] width 12 height 12
checkbox input "false"
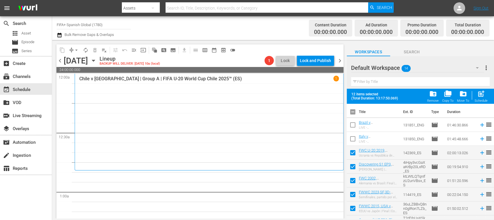
scroll to position [93, 0]
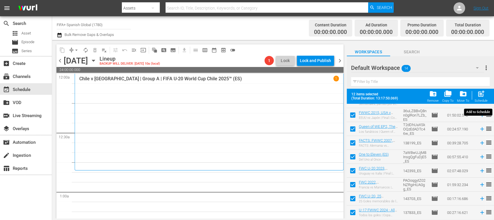
click at [482, 96] on span "post_add" at bounding box center [481, 94] width 8 height 8
checkbox input "false"
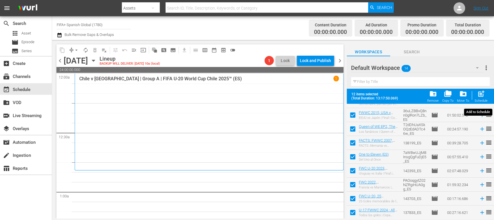
checkbox input "false"
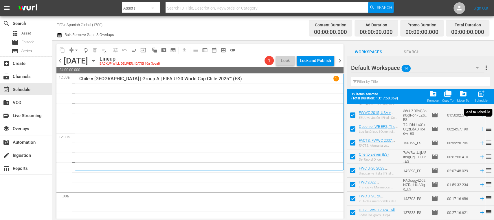
checkbox input "false"
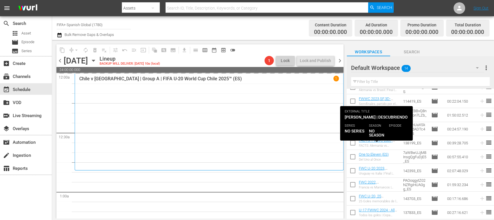
scroll to position [0, 0]
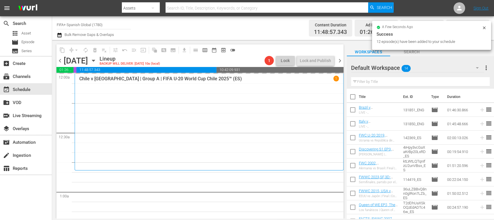
click at [352, 136] on input "checkbox" at bounding box center [353, 139] width 12 height 12
checkbox input "true"
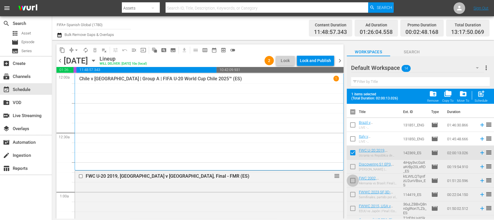
click at [352, 178] on input "checkbox" at bounding box center [353, 181] width 12 height 12
checkbox input "true"
click at [351, 194] on input "checkbox" at bounding box center [353, 195] width 12 height 12
checkbox input "true"
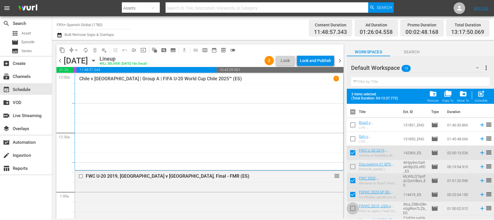
drag, startPoint x: 352, startPoint y: 205, endPoint x: 348, endPoint y: 122, distance: 83.2
click at [352, 205] on input "checkbox" at bounding box center [353, 209] width 12 height 12
checkbox input "true"
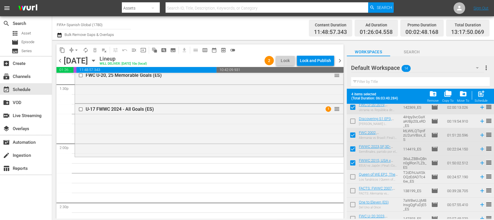
scroll to position [40, 0]
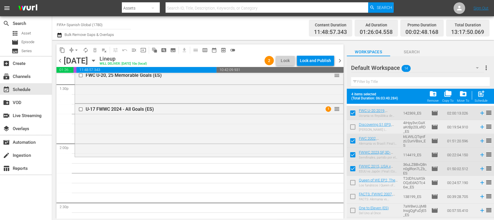
drag, startPoint x: 353, startPoint y: 128, endPoint x: 355, endPoint y: 152, distance: 24.4
click at [353, 128] on input "checkbox" at bounding box center [353, 128] width 12 height 12
checkbox input "true"
click at [354, 153] on input "checkbox" at bounding box center [353, 156] width 12 height 12
checkbox input "false"
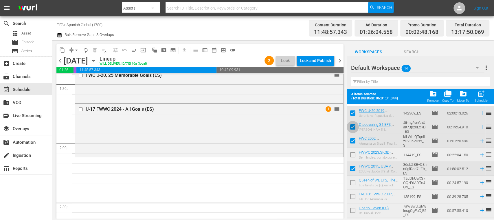
click at [354, 126] on input "checkbox" at bounding box center [353, 128] width 12 height 12
checkbox input "false"
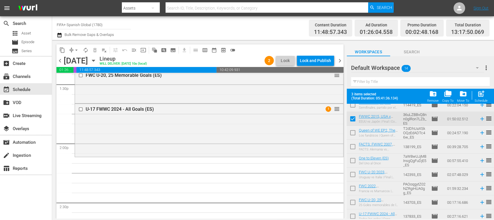
scroll to position [93, 0]
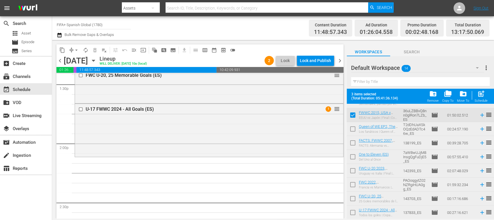
click at [352, 198] on input "checkbox" at bounding box center [353, 199] width 12 height 12
checkbox input "true"
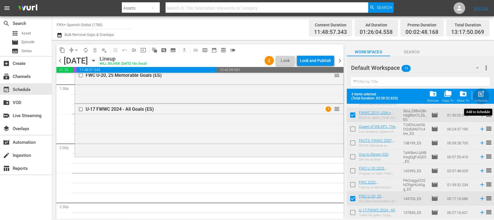
click at [484, 94] on span "post_add" at bounding box center [481, 94] width 8 height 8
checkbox input "false"
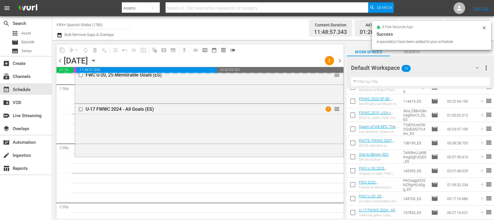
scroll to position [0, 0]
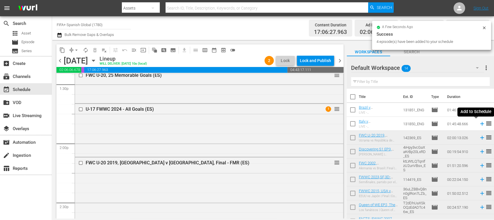
click at [480, 125] on icon at bounding box center [482, 124] width 4 height 4
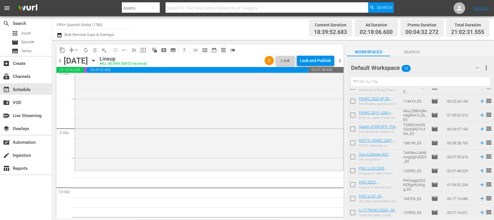
scroll to position [2494, 0]
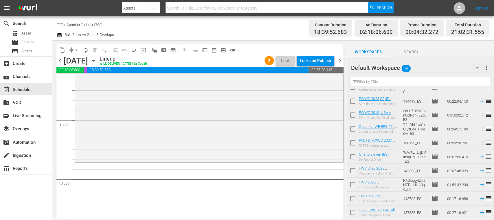
click at [353, 212] on input "checkbox" at bounding box center [353, 213] width 12 height 12
checkbox input "true"
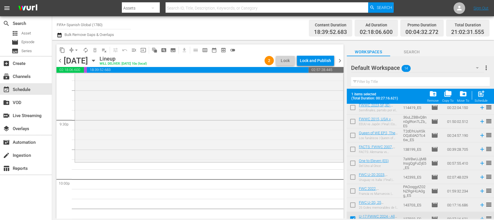
scroll to position [93, 0]
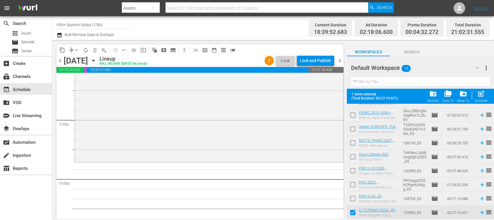
click at [352, 197] on input "checkbox" at bounding box center [353, 199] width 12 height 12
checkbox input "true"
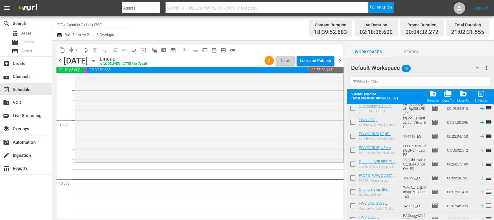
scroll to position [48, 0]
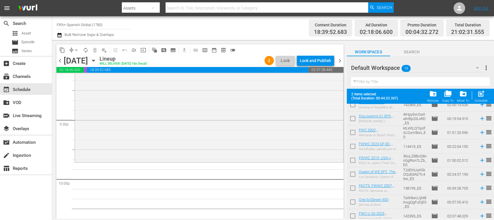
click at [354, 146] on input "checkbox" at bounding box center [353, 147] width 12 height 12
checkbox input "true"
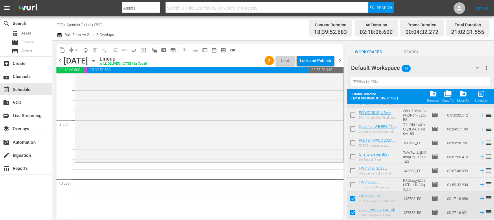
click at [352, 197] on input "checkbox" at bounding box center [353, 199] width 12 height 12
checkbox input "false"
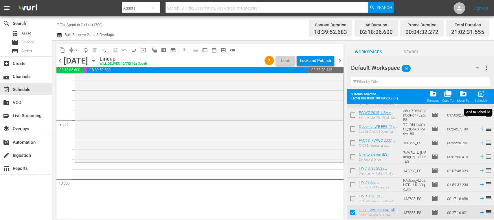
click at [482, 95] on span "post_add" at bounding box center [481, 94] width 8 height 8
checkbox input "false"
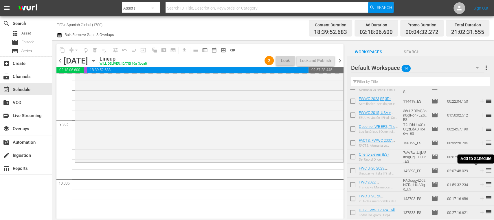
scroll to position [78, 0]
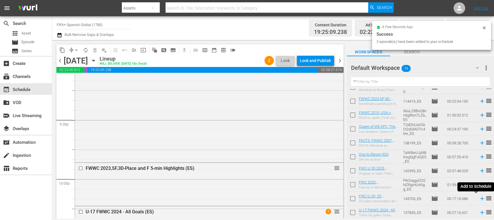
click at [479, 197] on icon at bounding box center [482, 198] width 6 height 6
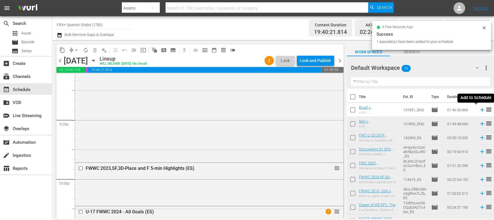
click at [479, 110] on icon at bounding box center [482, 110] width 6 height 6
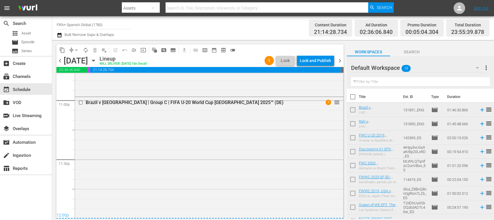
scroll to position [2779, 0]
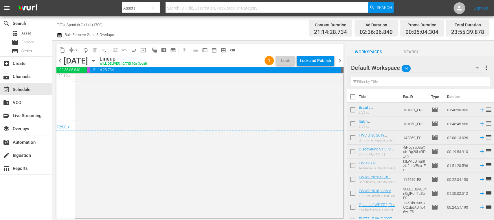
click at [133, 52] on span "menu_open" at bounding box center [134, 50] width 6 height 6
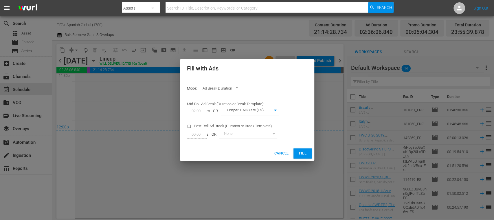
click at [303, 153] on span "Fill" at bounding box center [302, 153] width 9 height 7
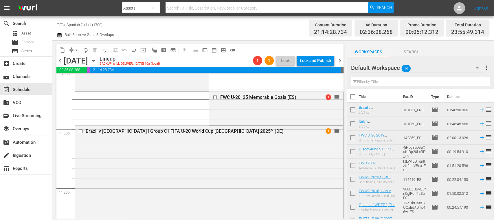
scroll to position [2645, 0]
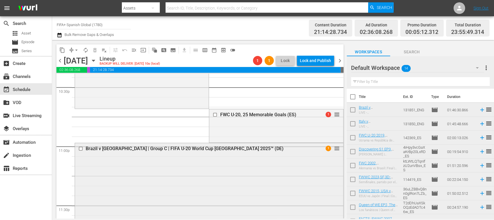
click at [80, 147] on input "checkbox" at bounding box center [81, 148] width 6 height 5
click at [96, 52] on span "delete_forever_outlined" at bounding box center [95, 50] width 6 height 6
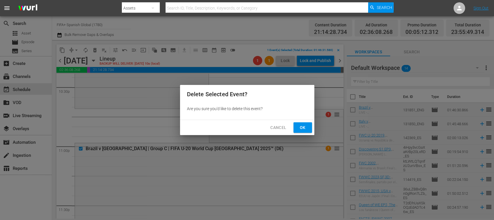
click at [307, 128] on span "Ok" at bounding box center [302, 127] width 9 height 7
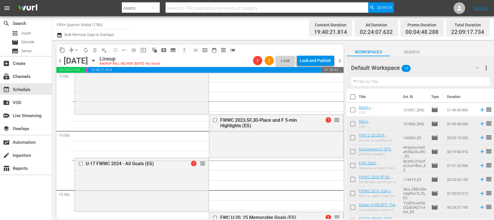
scroll to position [2336, 0]
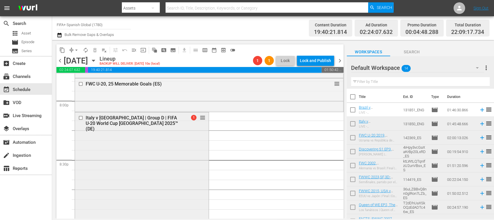
click at [82, 116] on input "checkbox" at bounding box center [81, 118] width 6 height 5
click at [95, 49] on span "delete_forever_outlined" at bounding box center [95, 50] width 6 height 6
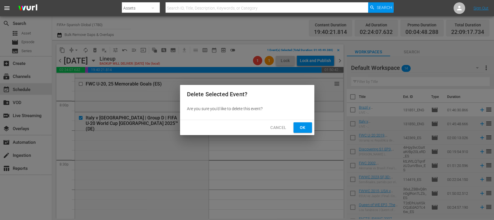
click at [299, 126] on span "Ok" at bounding box center [302, 127] width 9 height 7
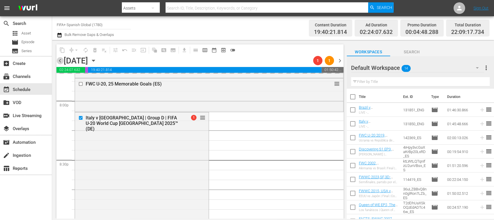
click at [59, 60] on span "chevron_left" at bounding box center [59, 60] width 7 height 7
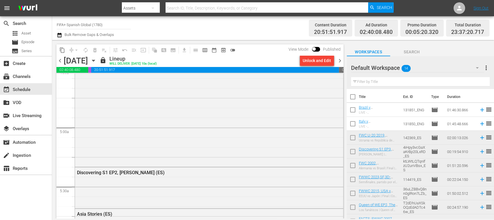
scroll to position [511, 0]
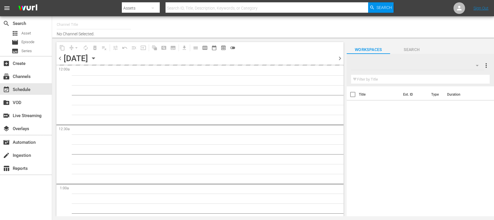
type input "FIFA+ Spanish Global (1780)"
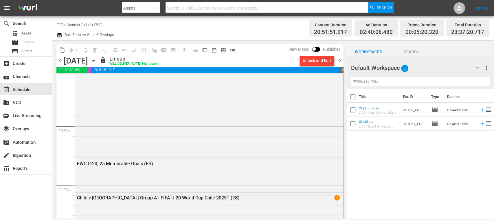
scroll to position [2618, 0]
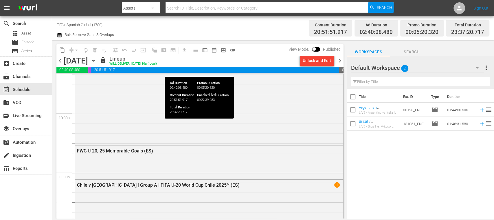
click at [339, 60] on span "chevron_right" at bounding box center [339, 60] width 7 height 7
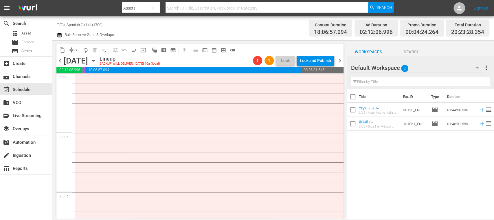
scroll to position [2346, 0]
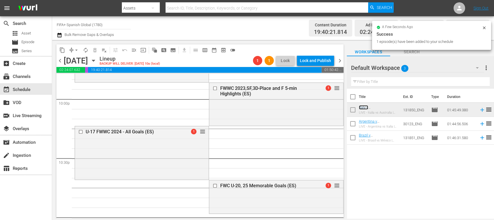
scroll to position [2677, 0]
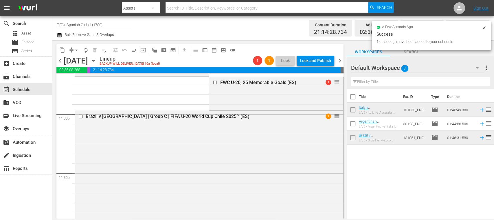
click at [76, 51] on span "arrow_drop_down" at bounding box center [77, 50] width 6 height 6
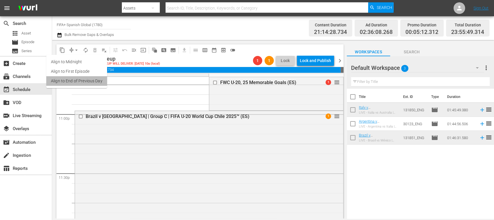
click at [93, 81] on li "Align to End of Previous Day" at bounding box center [76, 81] width 61 height 10
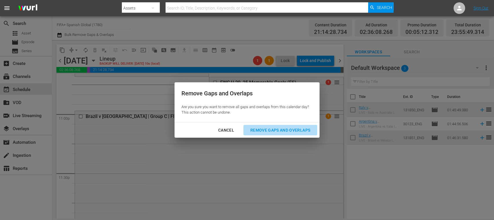
click at [265, 130] on div "Remove Gaps and Overlaps" at bounding box center [280, 130] width 69 height 7
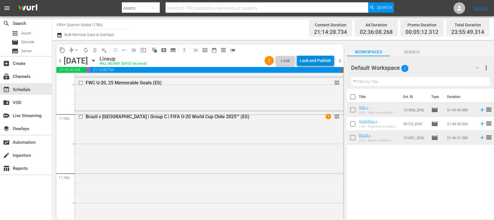
click at [318, 60] on div "Lock and Publish" at bounding box center [315, 60] width 31 height 10
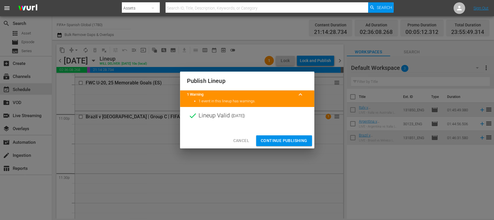
click at [296, 140] on span "Continue Publishing" at bounding box center [284, 140] width 47 height 7
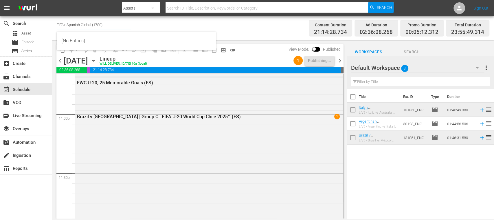
drag, startPoint x: 103, startPoint y: 24, endPoint x: 113, endPoint y: 24, distance: 10.1
click at [113, 24] on input "FIFA+ Spanish Global (1780)" at bounding box center [94, 25] width 74 height 14
click at [59, 61] on span "chevron_left" at bounding box center [59, 60] width 7 height 7
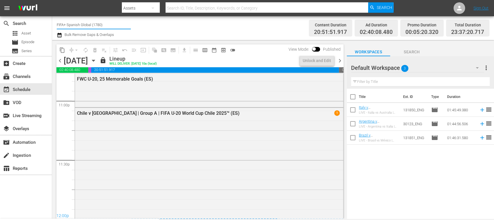
scroll to position [2677, 0]
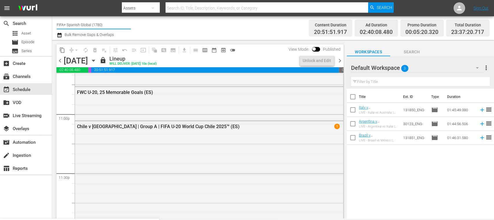
drag, startPoint x: 122, startPoint y: 28, endPoint x: 129, endPoint y: 28, distance: 6.1
click at [129, 28] on input "FIFA+ Spanish Global (1780)" at bounding box center [94, 25] width 74 height 14
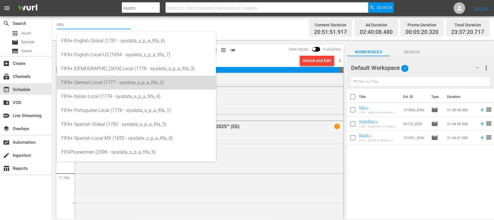
click at [108, 86] on div "FIFA+ German Local (1777 - sysdata_s_p_a_fifa_2)" at bounding box center [136, 83] width 150 height 14
type input "FIFA+ German Local (1777 - sysdata_s_p_a_fifa_2)"
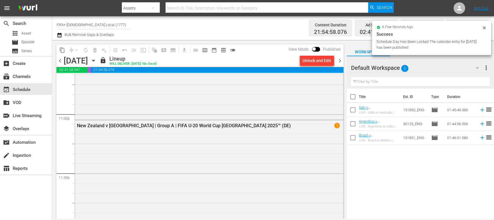
scroll to position [2687, 0]
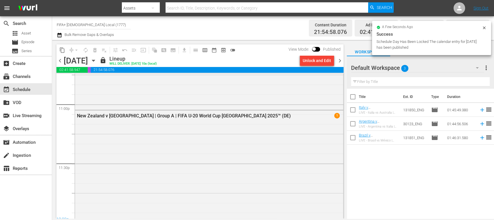
click at [339, 60] on span "chevron_right" at bounding box center [339, 60] width 7 height 7
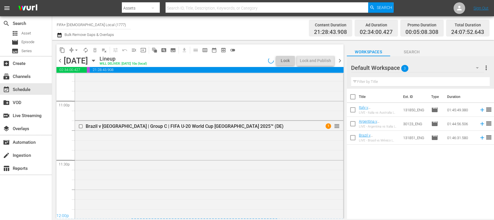
scroll to position [2657, 0]
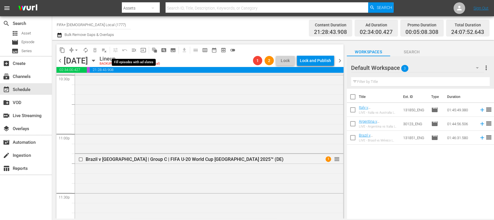
click at [133, 50] on span "menu_open" at bounding box center [134, 50] width 6 height 6
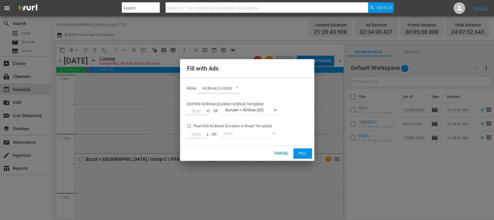
click at [299, 151] on span "Fill" at bounding box center [302, 153] width 9 height 7
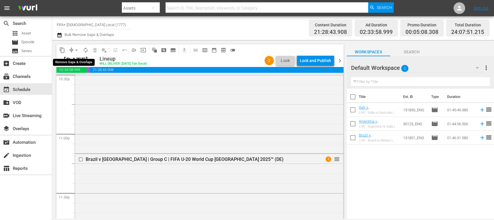
click at [76, 50] on span "arrow_drop_down" at bounding box center [77, 50] width 6 height 6
click at [90, 79] on li "Align to End of Previous Day" at bounding box center [76, 81] width 61 height 10
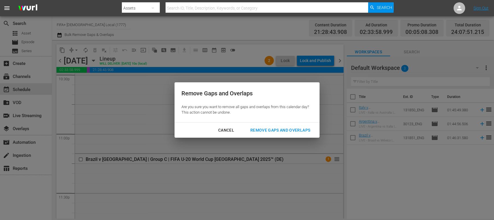
click at [271, 129] on div "Remove Gaps and Overlaps" at bounding box center [280, 130] width 69 height 7
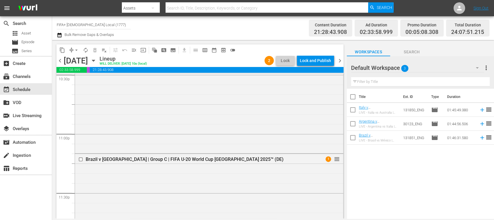
click at [322, 62] on div "Lock and Publish" at bounding box center [315, 60] width 31 height 10
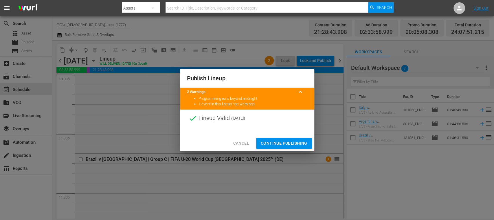
click at [285, 141] on span "Continue Publishing" at bounding box center [284, 143] width 47 height 7
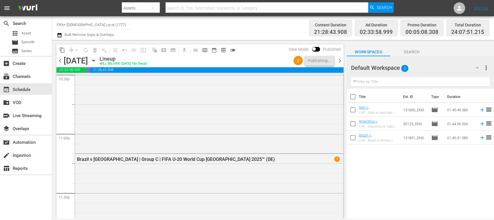
click at [60, 61] on span "chevron_left" at bounding box center [59, 60] width 7 height 7
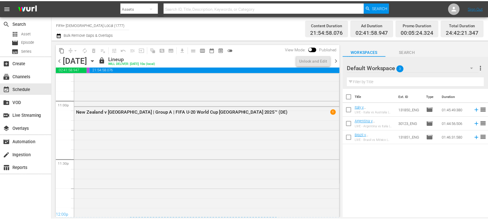
scroll to position [2687, 0]
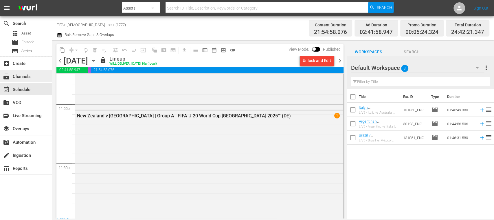
click at [30, 76] on div "subscriptions Channels" at bounding box center [16, 75] width 32 height 5
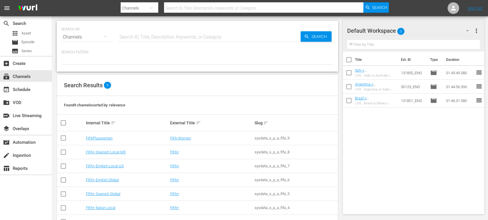
scroll to position [47, 0]
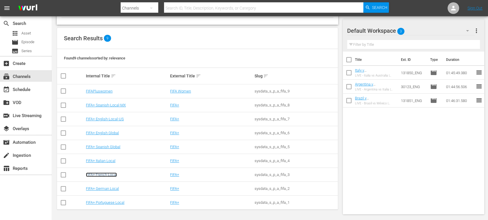
click at [113, 175] on link "FIFA+ French Local" at bounding box center [101, 174] width 31 height 4
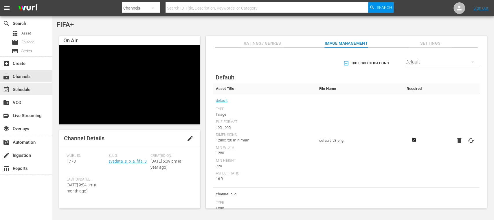
click at [27, 86] on div "event_available Schedule" at bounding box center [16, 88] width 32 height 5
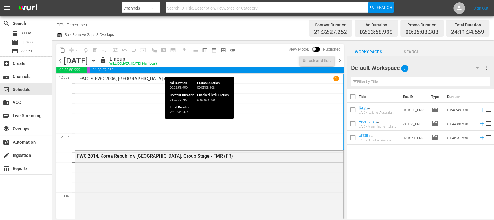
click at [340, 61] on span "chevron_right" at bounding box center [339, 60] width 7 height 7
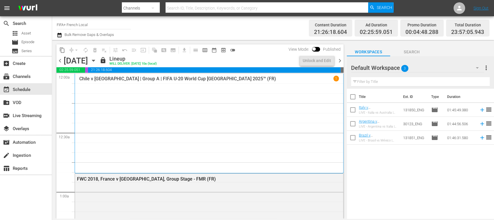
click at [58, 63] on span "chevron_left" at bounding box center [59, 60] width 7 height 7
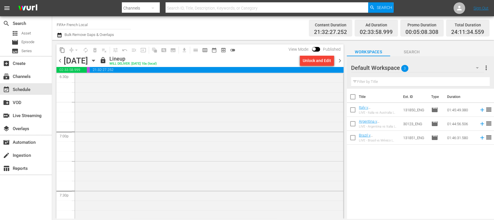
scroll to position [2356, 0]
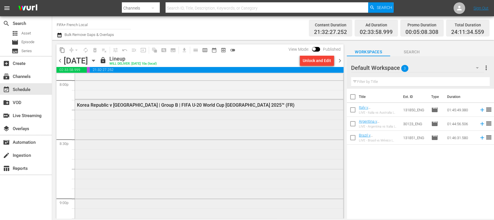
click at [222, 104] on div "Korea Republic v Ukraine | Group B | FIFA U-20 World Cup Chile 2025™ (FR)" at bounding box center [193, 105] width 233 height 6
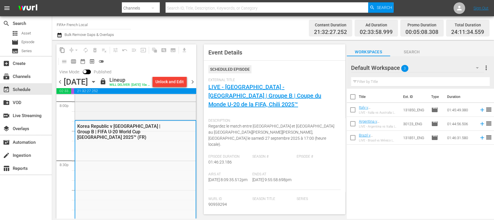
click at [236, 92] on div "External Title LIVE - République de Corée - Ukraine | Groupe B | Coupe du Monde…" at bounding box center [274, 97] width 132 height 38
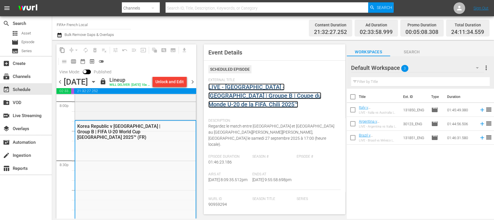
click at [237, 94] on link "LIVE - République de Corée - Ukraine | Groupe B | Coupe du Monde U-20 de la FIF…" at bounding box center [264, 95] width 113 height 24
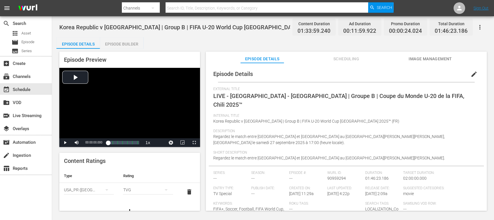
click at [473, 74] on span "edit" at bounding box center [474, 74] width 7 height 7
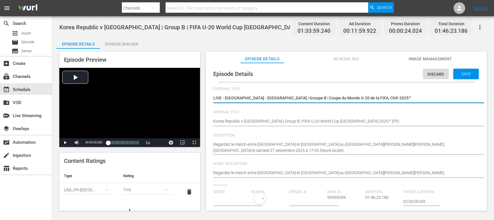
type input "No Series"
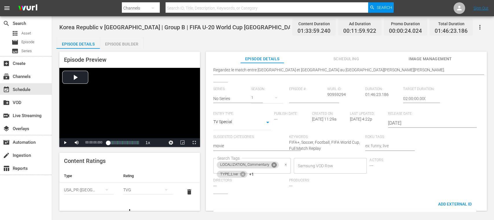
click at [275, 165] on icon at bounding box center [274, 165] width 6 height 6
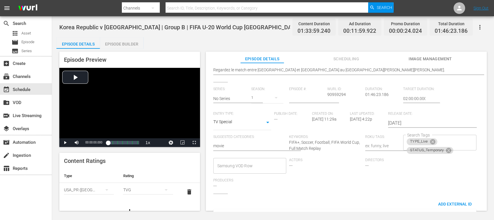
scroll to position [0, 0]
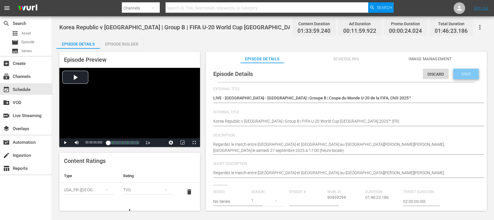
click at [466, 74] on span "Save" at bounding box center [466, 74] width 19 height 5
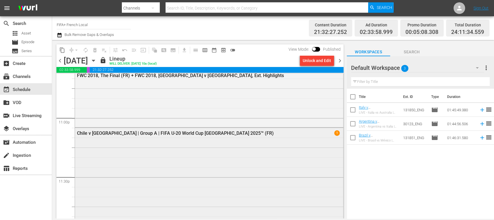
scroll to position [2674, 0]
click at [217, 134] on div "Chile v [GEOGRAPHIC_DATA] | Group A | FIFA U-20 World Cup [GEOGRAPHIC_DATA] 202…" at bounding box center [193, 132] width 233 height 6
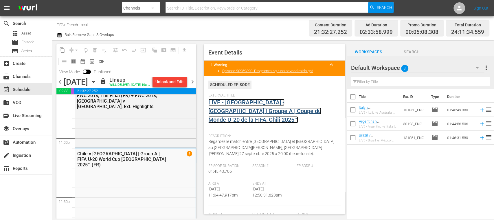
click at [240, 106] on link "LIVE - [GEOGRAPHIC_DATA] - [GEOGRAPHIC_DATA] | Groupe A | Coupe du Monde U-20 d…" at bounding box center [264, 111] width 113 height 24
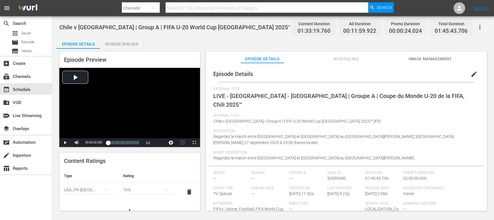
click at [471, 72] on span "edit" at bounding box center [474, 74] width 7 height 7
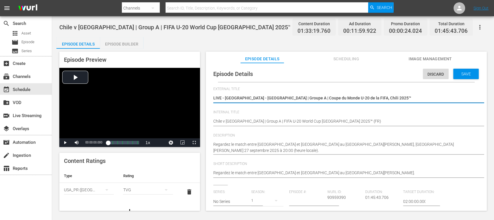
scroll to position [103, 0]
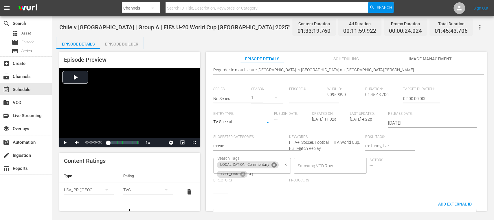
click at [273, 165] on icon at bounding box center [274, 164] width 5 height 5
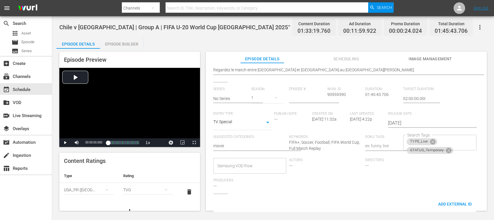
scroll to position [0, 0]
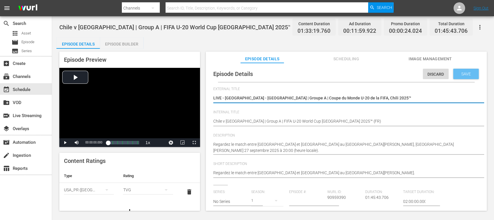
click at [466, 74] on span "Save" at bounding box center [466, 74] width 19 height 5
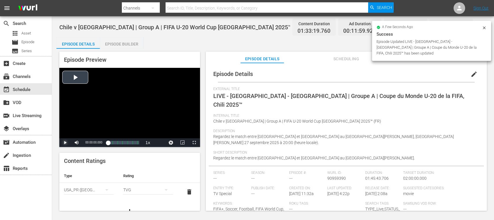
click at [65, 142] on span "Video Player" at bounding box center [65, 142] width 0 height 0
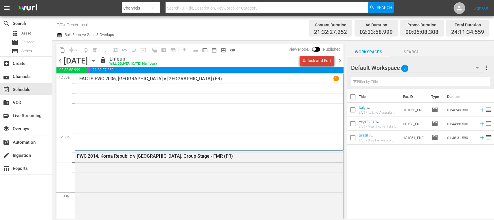
click at [324, 61] on div "Unlock and Edit" at bounding box center [317, 60] width 28 height 10
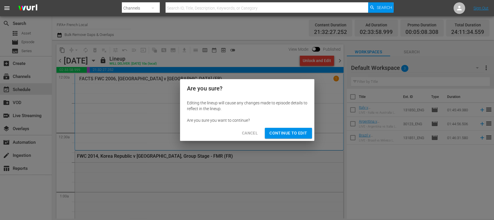
click at [300, 132] on span "Continue to Edit" at bounding box center [289, 132] width 38 height 7
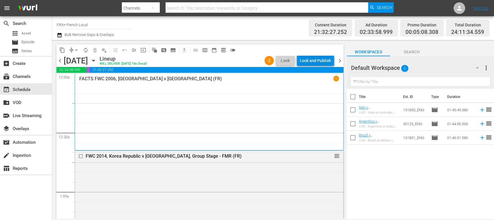
click at [323, 61] on div "Lock and Publish" at bounding box center [315, 60] width 31 height 10
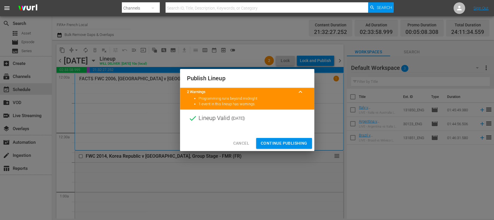
click at [296, 140] on span "Continue Publishing" at bounding box center [284, 143] width 47 height 7
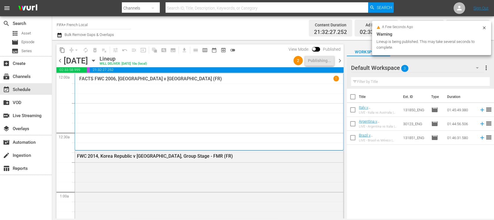
click at [341, 60] on span "chevron_right" at bounding box center [339, 60] width 7 height 7
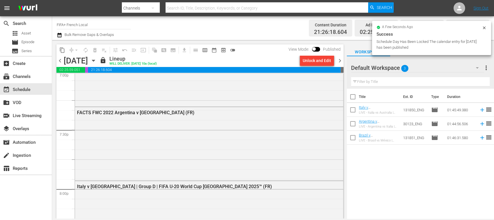
scroll to position [2282, 0]
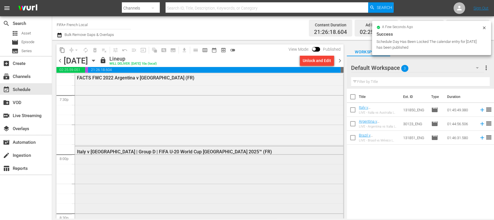
click at [211, 155] on div "Italy v [GEOGRAPHIC_DATA] | Group D | FIFA U-20 World Cup [GEOGRAPHIC_DATA] 202…" at bounding box center [209, 151] width 268 height 10
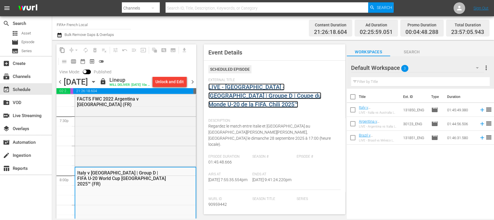
click at [305, 87] on link "LIVE - [GEOGRAPHIC_DATA] - [GEOGRAPHIC_DATA] | Groupe D | Coupe du Monde U-20 d…" at bounding box center [264, 95] width 113 height 24
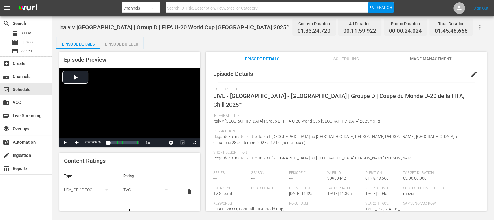
scroll to position [21, 0]
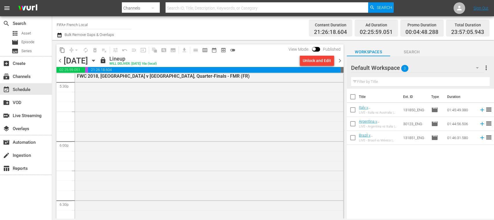
scroll to position [2265, 0]
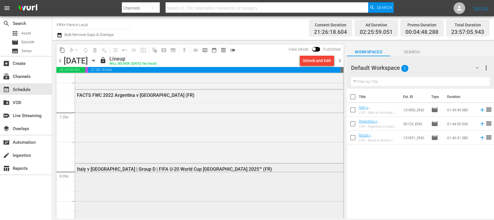
click at [171, 169] on div "Italy v [GEOGRAPHIC_DATA] | Group D | FIFA U-20 World Cup [GEOGRAPHIC_DATA] 202…" at bounding box center [193, 169] width 233 height 6
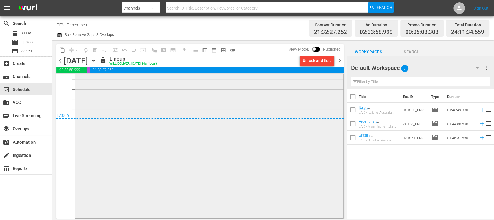
scroll to position [2687, 0]
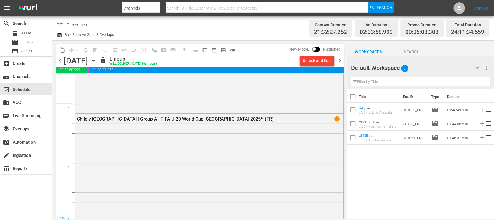
click at [187, 118] on div "Chile v [GEOGRAPHIC_DATA] | Group A | FIFA U-20 World Cup [GEOGRAPHIC_DATA] 202…" at bounding box center [193, 119] width 233 height 6
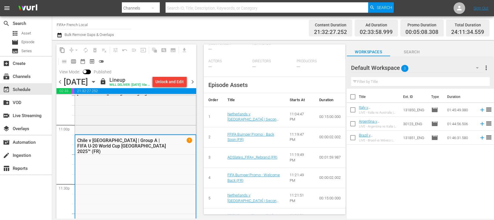
scroll to position [0, 0]
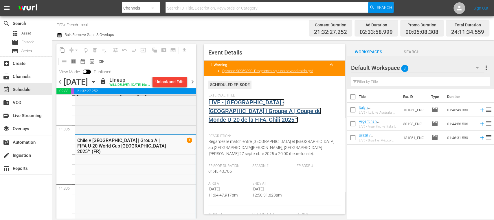
click at [298, 100] on link "LIVE - [GEOGRAPHIC_DATA] - [GEOGRAPHIC_DATA] | Groupe A | Coupe du Monde U-20 d…" at bounding box center [264, 111] width 113 height 24
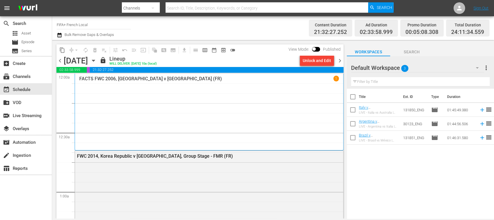
click at [340, 60] on span "chevron_right" at bounding box center [339, 60] width 7 height 7
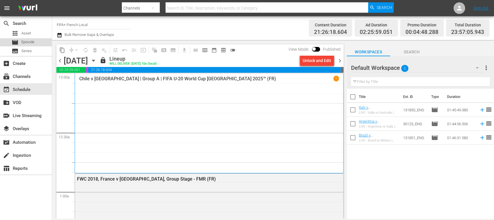
click at [34, 43] on span "Episode" at bounding box center [27, 42] width 13 height 6
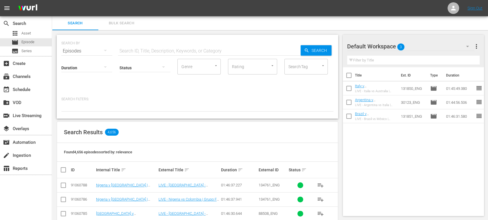
click at [147, 50] on input "text" at bounding box center [209, 51] width 183 height 14
type input "LIVE -"
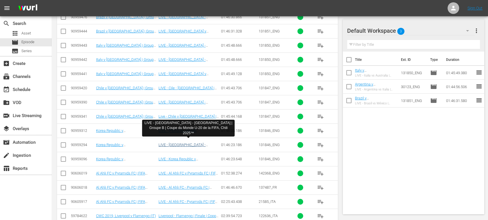
scroll to position [75, 0]
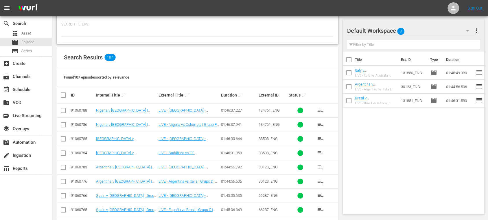
click at [62, 95] on input "checkbox" at bounding box center [66, 95] width 12 height 7
checkbox input "true"
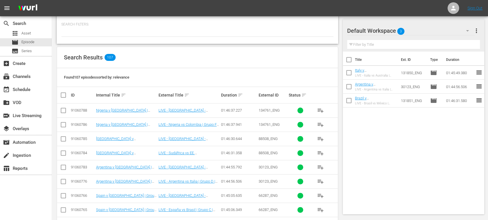
checkbox input "true"
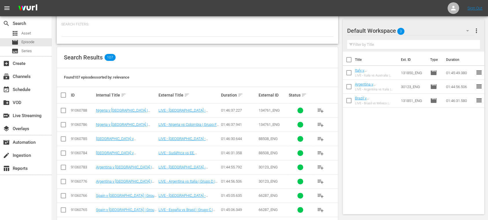
checkbox input "true"
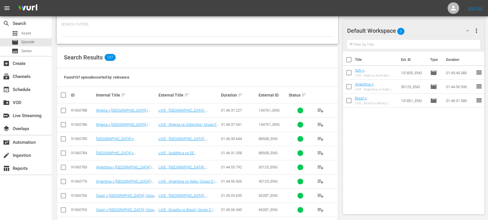
checkbox input "true"
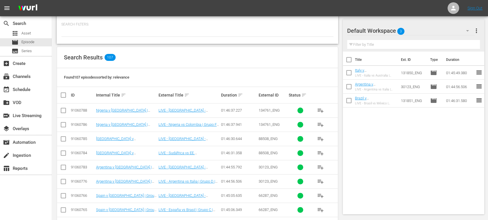
checkbox input "true"
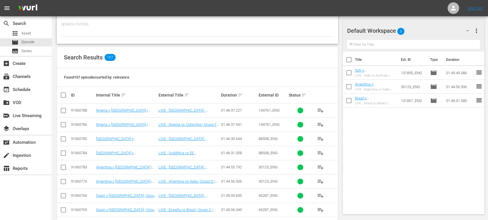
checkbox input "true"
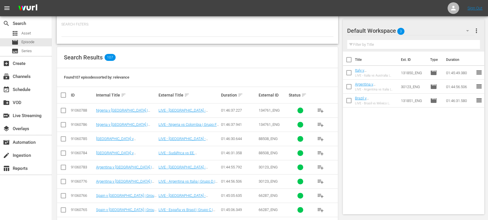
checkbox input "true"
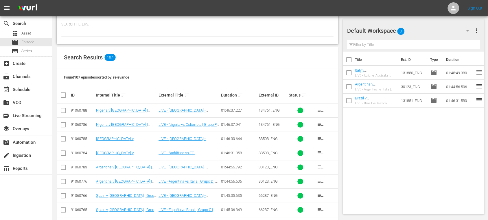
checkbox input "true"
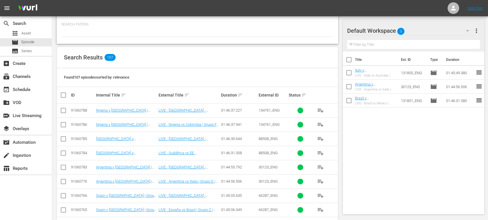
checkbox input "true"
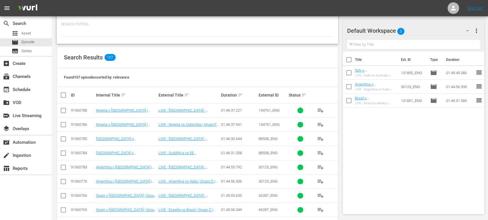
checkbox input "true"
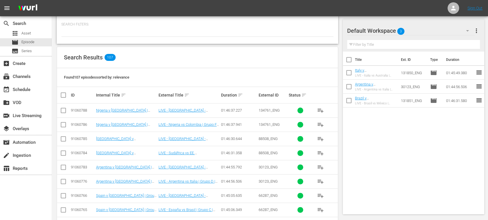
checkbox input "true"
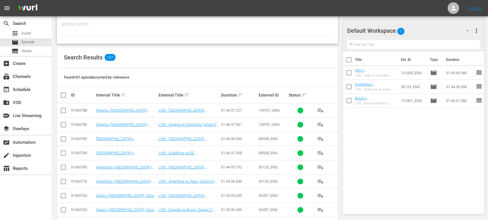
checkbox input "true"
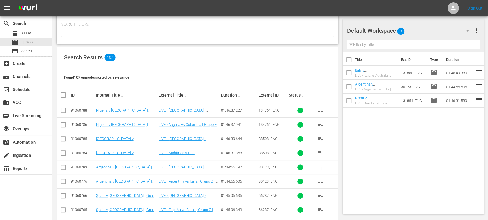
checkbox input "true"
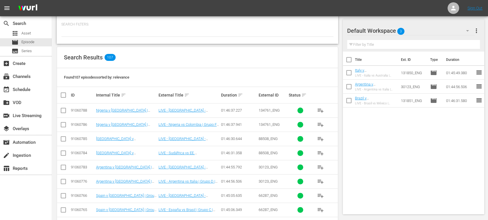
checkbox input "true"
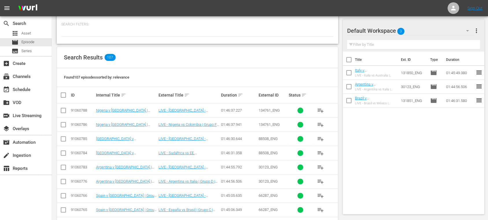
checkbox input "true"
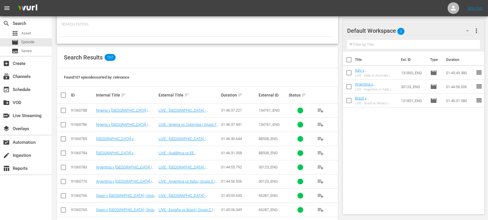
checkbox input "true"
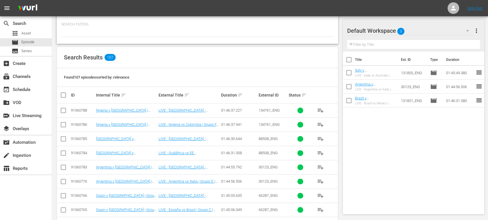
checkbox input "true"
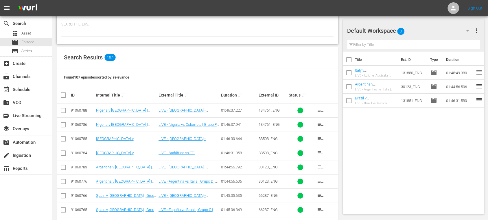
checkbox input "true"
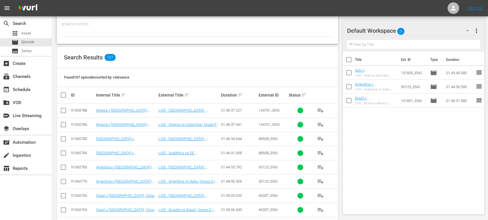
checkbox input "true"
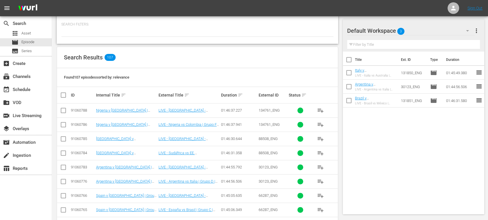
checkbox input "true"
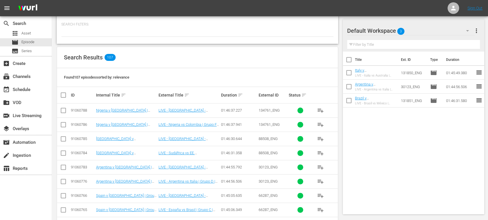
checkbox input "true"
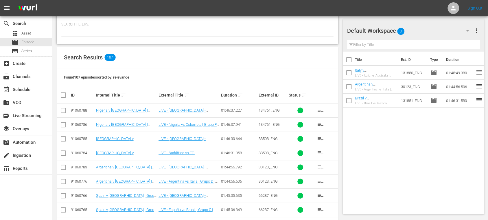
checkbox input "true"
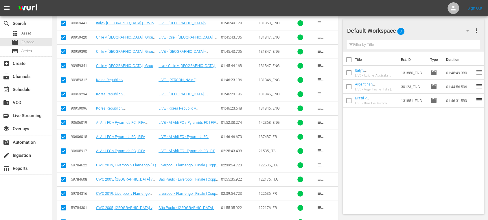
scroll to position [1413, 0]
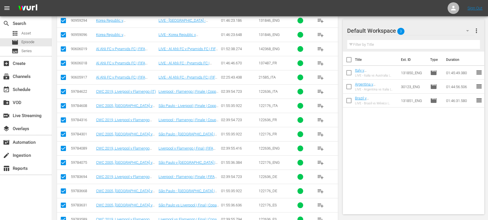
click at [63, 89] on input "checkbox" at bounding box center [63, 92] width 7 height 7
checkbox input "false"
click at [62, 103] on input "checkbox" at bounding box center [63, 106] width 7 height 7
checkbox input "false"
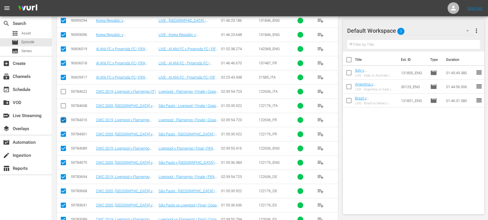
drag, startPoint x: 62, startPoint y: 108, endPoint x: 62, endPoint y: 114, distance: 6.1
click at [62, 118] on input "checkbox" at bounding box center [63, 121] width 7 height 7
checkbox input "false"
click at [63, 132] on input "checkbox" at bounding box center [63, 135] width 7 height 7
checkbox input "false"
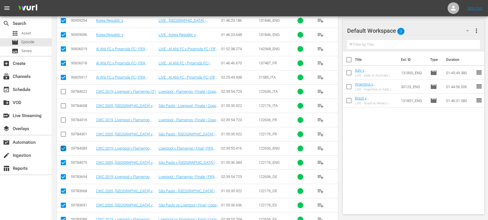
click at [63, 146] on input "checkbox" at bounding box center [63, 149] width 7 height 7
checkbox input "false"
click at [63, 160] on input "checkbox" at bounding box center [63, 163] width 7 height 7
checkbox input "false"
click at [63, 174] on input "checkbox" at bounding box center [63, 177] width 7 height 7
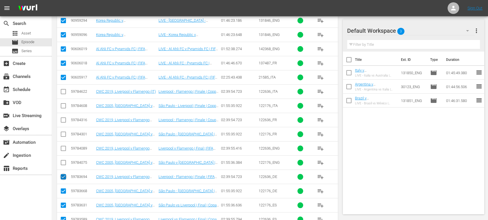
checkbox input "false"
click at [62, 189] on input "checkbox" at bounding box center [63, 192] width 7 height 7
checkbox input "false"
click at [63, 203] on input "checkbox" at bounding box center [63, 206] width 7 height 7
checkbox input "false"
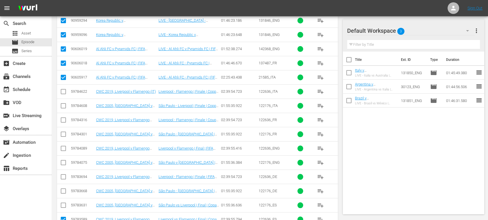
click at [64, 212] on td at bounding box center [63, 219] width 13 height 14
click at [64, 217] on input "checkbox" at bounding box center [63, 220] width 7 height 7
checkbox input "false"
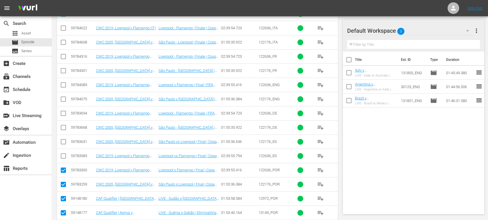
click at [62, 168] on input "checkbox" at bounding box center [63, 171] width 7 height 7
checkbox input "false"
drag, startPoint x: 63, startPoint y: 172, endPoint x: 63, endPoint y: 185, distance: 13.3
click at [63, 182] on input "checkbox" at bounding box center [63, 185] width 7 height 7
checkbox input "false"
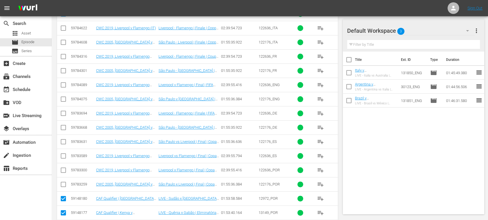
click at [63, 196] on input "checkbox" at bounding box center [63, 199] width 7 height 7
checkbox input "false"
click at [63, 210] on input "checkbox" at bounding box center [63, 213] width 7 height 7
checkbox input "false"
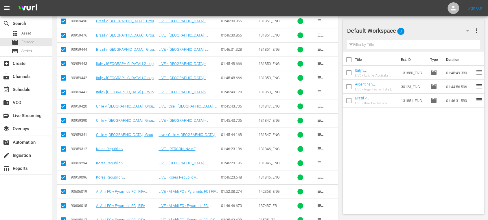
click at [62, 175] on input "checkbox" at bounding box center [63, 178] width 7 height 7
checkbox input "false"
click at [63, 189] on input "checkbox" at bounding box center [63, 192] width 7 height 7
checkbox input "false"
click at [64, 203] on input "checkbox" at bounding box center [63, 206] width 7 height 7
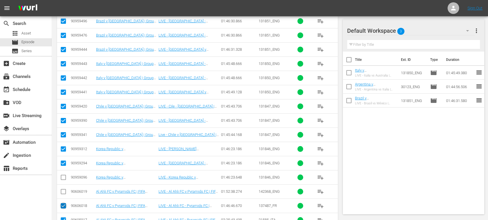
checkbox input "false"
click at [62, 217] on input "checkbox" at bounding box center [63, 220] width 7 height 7
checkbox input "false"
click at [65, 132] on input "checkbox" at bounding box center [63, 135] width 7 height 7
checkbox input "false"
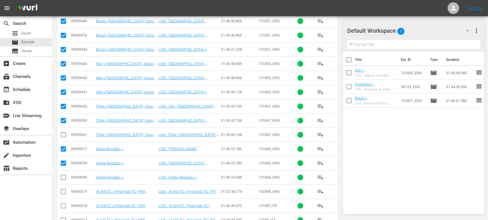
click at [63, 90] on input "checkbox" at bounding box center [63, 93] width 7 height 7
checkbox input "false"
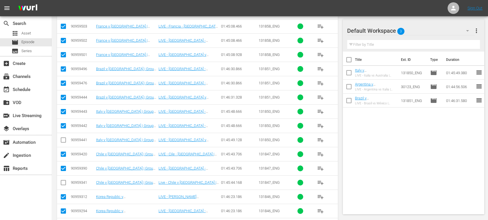
scroll to position [1194, 0]
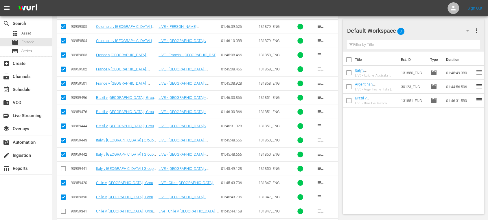
click at [62, 124] on input "checkbox" at bounding box center [63, 127] width 7 height 7
checkbox input "false"
click at [63, 81] on input "checkbox" at bounding box center [63, 84] width 7 height 7
checkbox input "false"
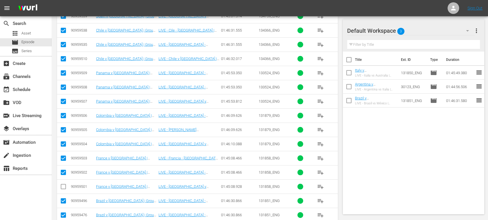
click at [63, 142] on input "checkbox" at bounding box center [63, 145] width 7 height 7
checkbox input "false"
click at [64, 99] on input "checkbox" at bounding box center [63, 102] width 7 height 7
checkbox input "false"
click at [63, 56] on input "checkbox" at bounding box center [63, 59] width 7 height 7
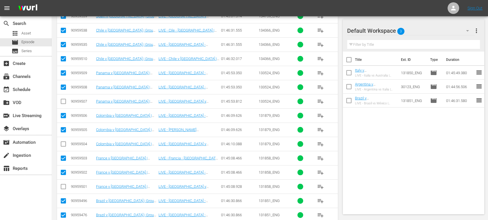
checkbox input "false"
click at [478, 31] on span "more_vert" at bounding box center [476, 30] width 7 height 7
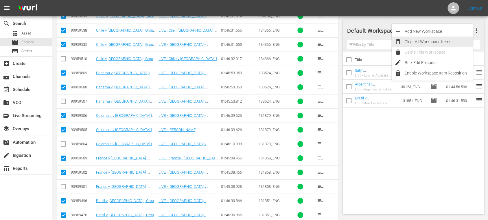
click at [448, 40] on div "Clear All Workspace Items" at bounding box center [439, 41] width 68 height 10
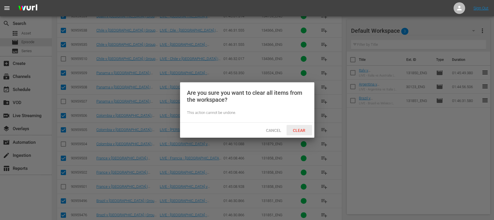
click at [299, 128] on span "Clear" at bounding box center [299, 130] width 22 height 5
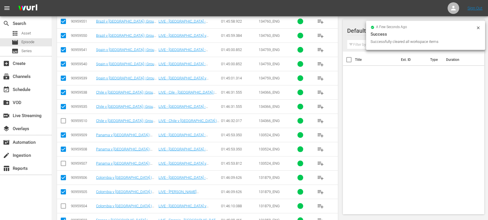
scroll to position [999, 0]
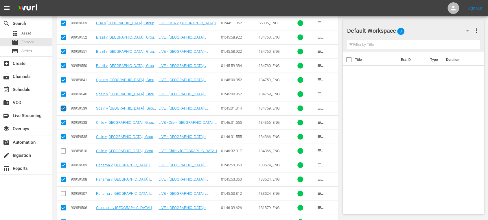
click at [63, 106] on input "checkbox" at bounding box center [63, 109] width 7 height 7
checkbox input "false"
click at [62, 63] on input "checkbox" at bounding box center [63, 66] width 7 height 7
checkbox input "false"
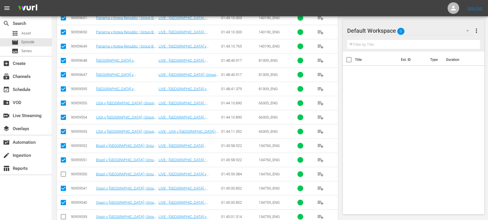
scroll to position [878, 0]
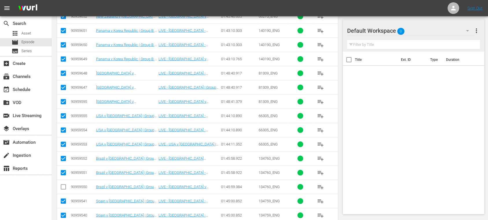
click at [63, 142] on input "checkbox" at bounding box center [63, 145] width 7 height 7
checkbox input "false"
click at [63, 99] on input "checkbox" at bounding box center [63, 102] width 7 height 7
checkbox input "false"
click at [63, 57] on input "checkbox" at bounding box center [63, 60] width 7 height 7
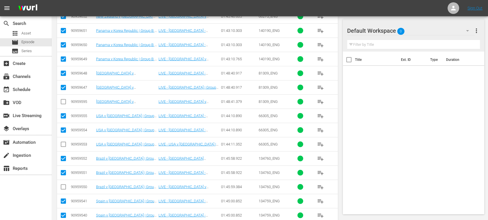
checkbox input "false"
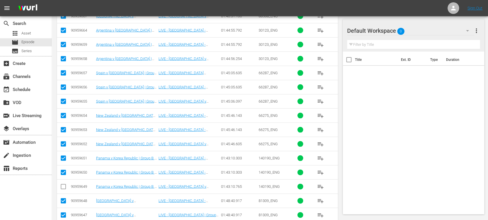
scroll to position [729, 0]
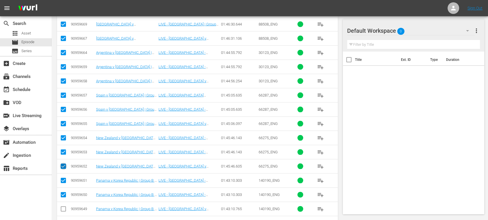
click at [61, 164] on input "checkbox" at bounding box center [63, 167] width 7 height 7
checkbox input "false"
click at [65, 121] on input "checkbox" at bounding box center [63, 124] width 7 height 7
checkbox input "false"
click at [64, 78] on input "checkbox" at bounding box center [63, 81] width 7 height 7
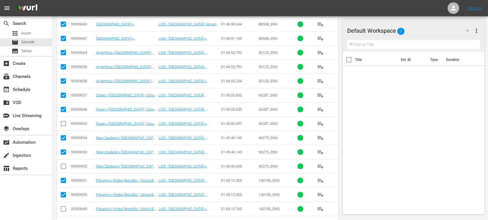
checkbox input "false"
click at [63, 36] on input "checkbox" at bounding box center [63, 39] width 7 height 7
checkbox input "false"
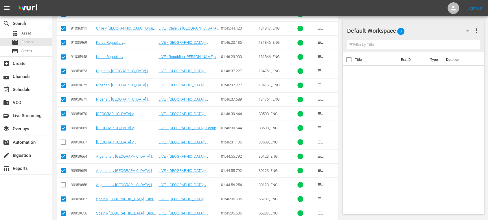
scroll to position [597, 0]
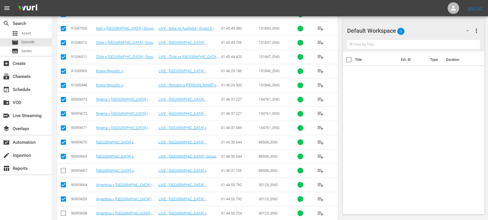
click at [64, 125] on input "checkbox" at bounding box center [63, 128] width 7 height 7
checkbox input "false"
drag, startPoint x: 62, startPoint y: 82, endPoint x: 164, endPoint y: 86, distance: 102.3
click at [62, 83] on input "checkbox" at bounding box center [63, 86] width 7 height 7
click at [63, 83] on input "checkbox" at bounding box center [63, 86] width 7 height 7
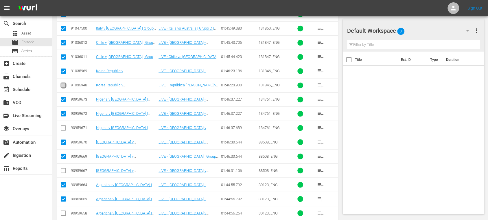
checkbox input "true"
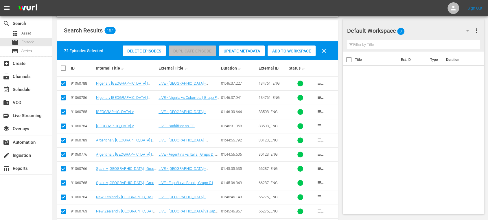
scroll to position [89, 0]
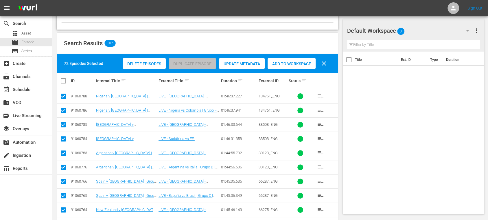
click at [307, 64] on span "Add to Workspace" at bounding box center [292, 63] width 48 height 5
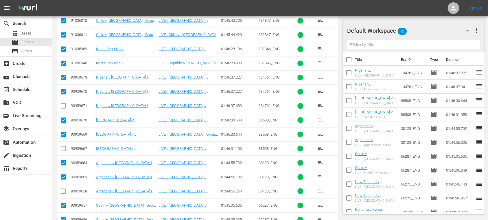
scroll to position [592, 0]
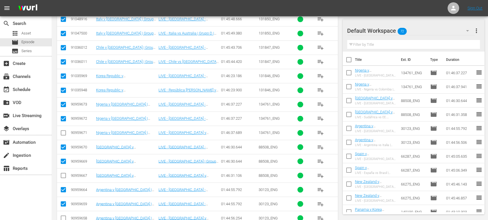
click at [350, 60] on input "checkbox" at bounding box center [349, 61] width 12 height 12
checkbox input "true"
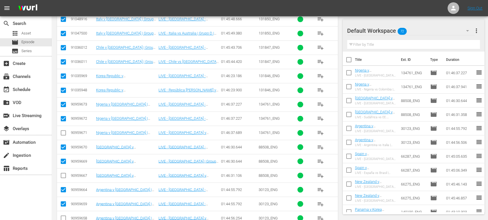
checkbox input "true"
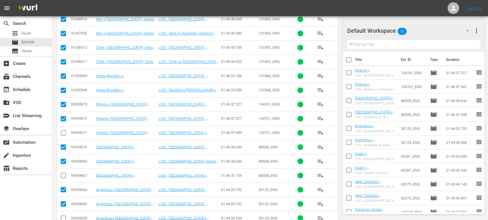
checkbox input "true"
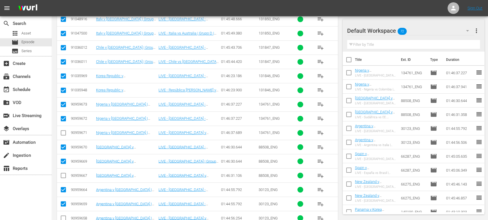
checkbox input "true"
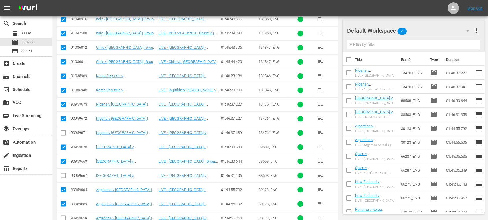
checkbox input "true"
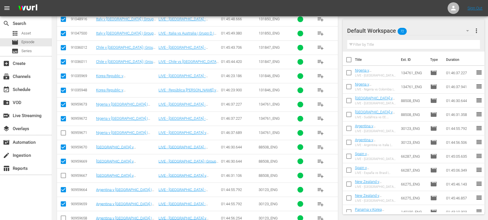
checkbox input "true"
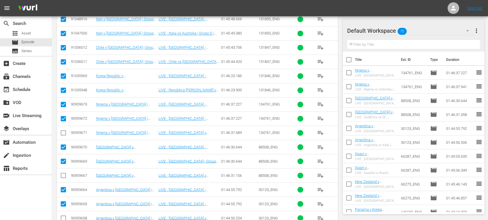
checkbox input "true"
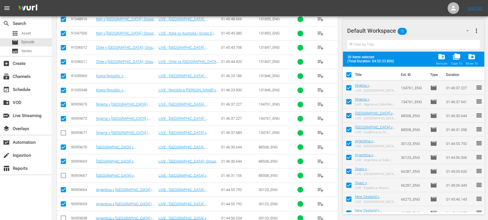
click at [476, 31] on span "more_vert" at bounding box center [476, 30] width 7 height 7
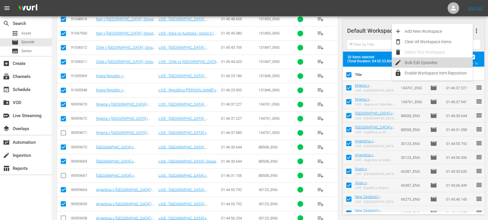
click at [445, 63] on div "Bulk Edit Episodes" at bounding box center [439, 62] width 68 height 10
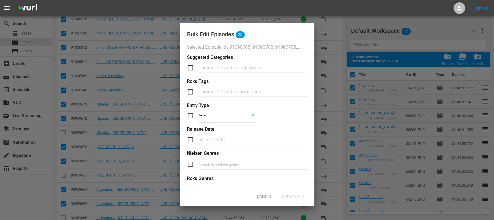
scroll to position [238, 0]
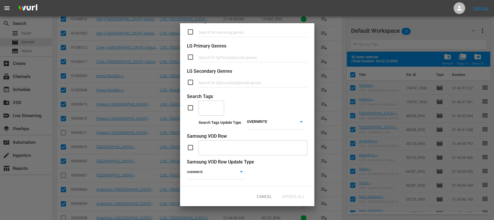
click at [190, 104] on input "checkbox" at bounding box center [193, 107] width 12 height 7
checkbox input "true"
click at [207, 103] on input "text" at bounding box center [207, 108] width 12 height 10
type input "comm"
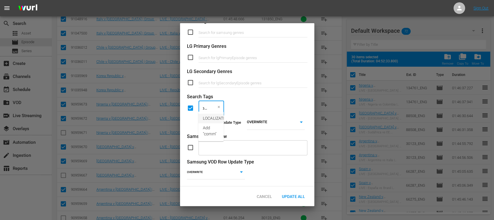
click at [211, 118] on span "LOCALIZATION_Commentary" at bounding box center [229, 118] width 52 height 6
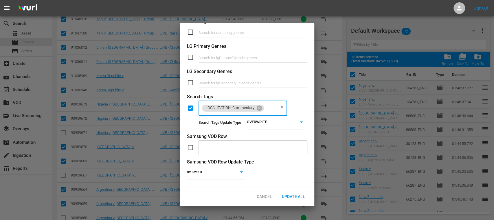
scroll to position [0, 0]
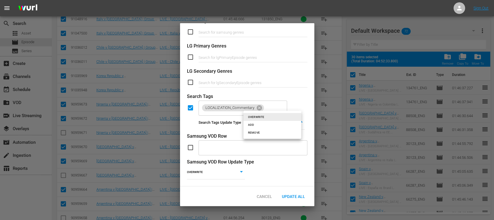
click at [259, 133] on li "REMOVE" at bounding box center [273, 133] width 58 height 8
type input "REMOVE"
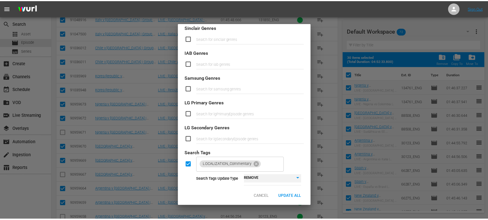
scroll to position [238, 0]
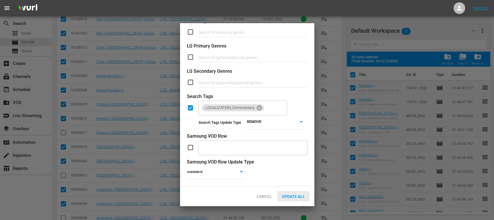
click at [297, 196] on span "Update All" at bounding box center [293, 196] width 32 height 5
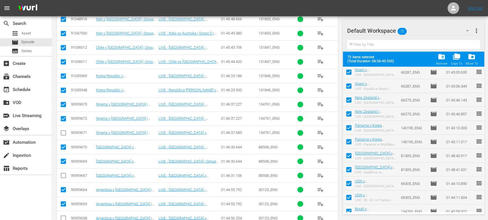
scroll to position [0, 0]
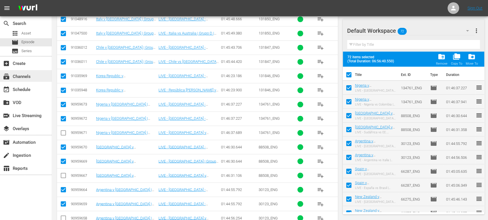
click at [26, 75] on div "subscriptions Channels" at bounding box center [16, 75] width 32 height 5
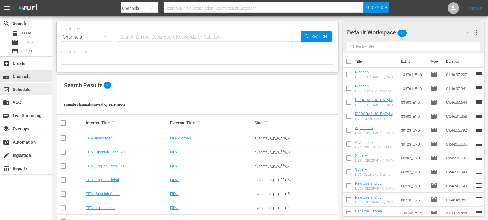
click at [35, 90] on div "event_available Schedule" at bounding box center [26, 89] width 52 height 12
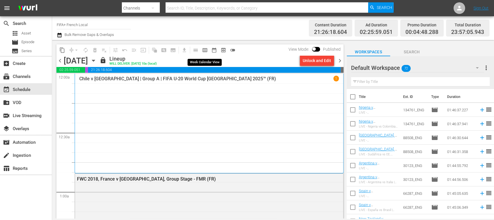
click at [205, 49] on span "calendar_view_week_outlined" at bounding box center [205, 50] width 6 height 6
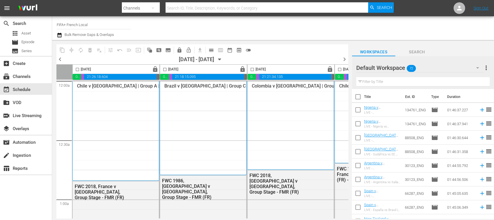
click at [165, 69] on input "checkbox" at bounding box center [165, 70] width 7 height 7
checkbox input "true"
click at [252, 68] on input "checkbox" at bounding box center [252, 70] width 7 height 7
checkbox input "true"
drag, startPoint x: 338, startPoint y: 68, endPoint x: 325, endPoint y: 101, distance: 35.2
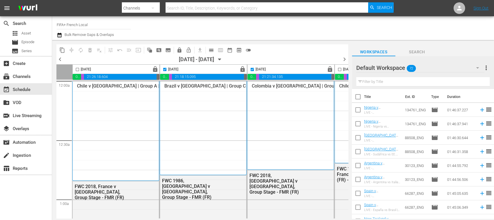
click at [339, 68] on input "checkbox" at bounding box center [339, 70] width 7 height 7
checkbox input "true"
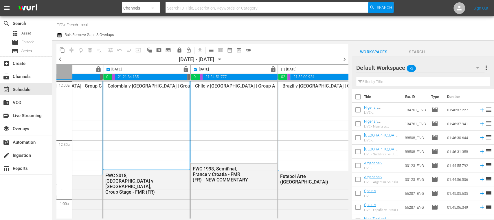
scroll to position [0, 203]
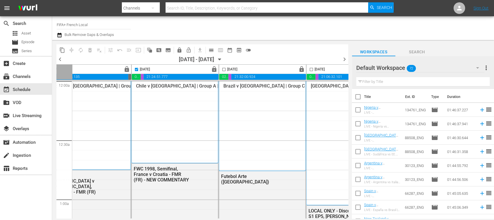
click at [223, 67] on input "checkbox" at bounding box center [224, 70] width 7 height 7
checkbox input "true"
click at [311, 68] on input "checkbox" at bounding box center [311, 70] width 7 height 7
checkbox input "true"
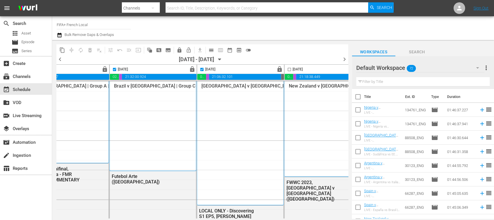
scroll to position [0, 338]
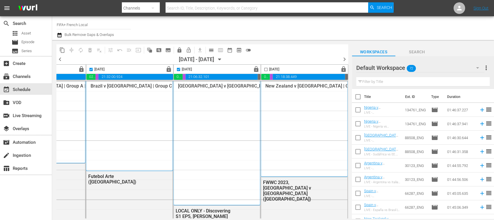
click at [263, 68] on input "checkbox" at bounding box center [266, 70] width 7 height 7
checkbox input "true"
drag, startPoint x: 334, startPoint y: 215, endPoint x: 265, endPoint y: 220, distance: 69.4
click at [265, 219] on html "menu Search By Channels Search ID, Title, Description, Keywords, or Category Se…" at bounding box center [247, 110] width 494 height 220
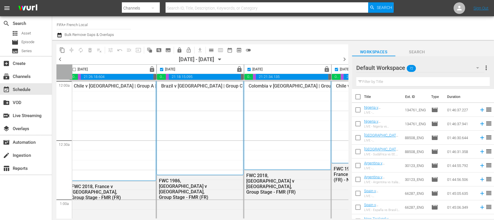
scroll to position [0, 0]
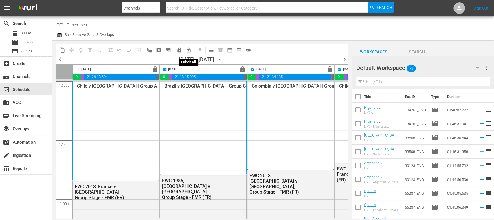
click at [190, 49] on span "lock_open_outlined" at bounding box center [189, 50] width 6 height 6
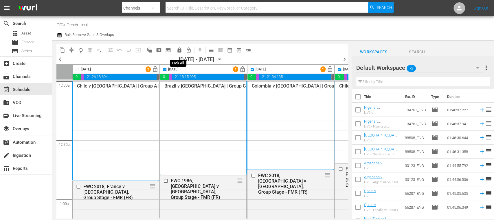
click at [180, 50] on span "lock" at bounding box center [180, 50] width 6 height 6
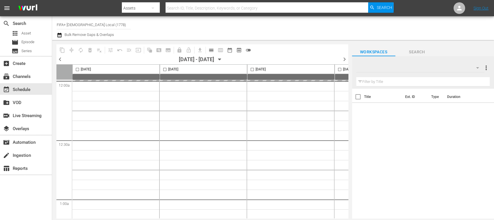
type input "FIFA+ [DEMOGRAPHIC_DATA] Local (1778)"
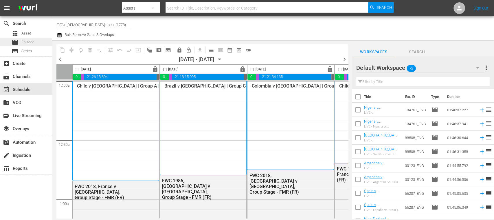
click at [31, 41] on span "Episode" at bounding box center [27, 42] width 13 height 6
